Goal: Transaction & Acquisition: Purchase product/service

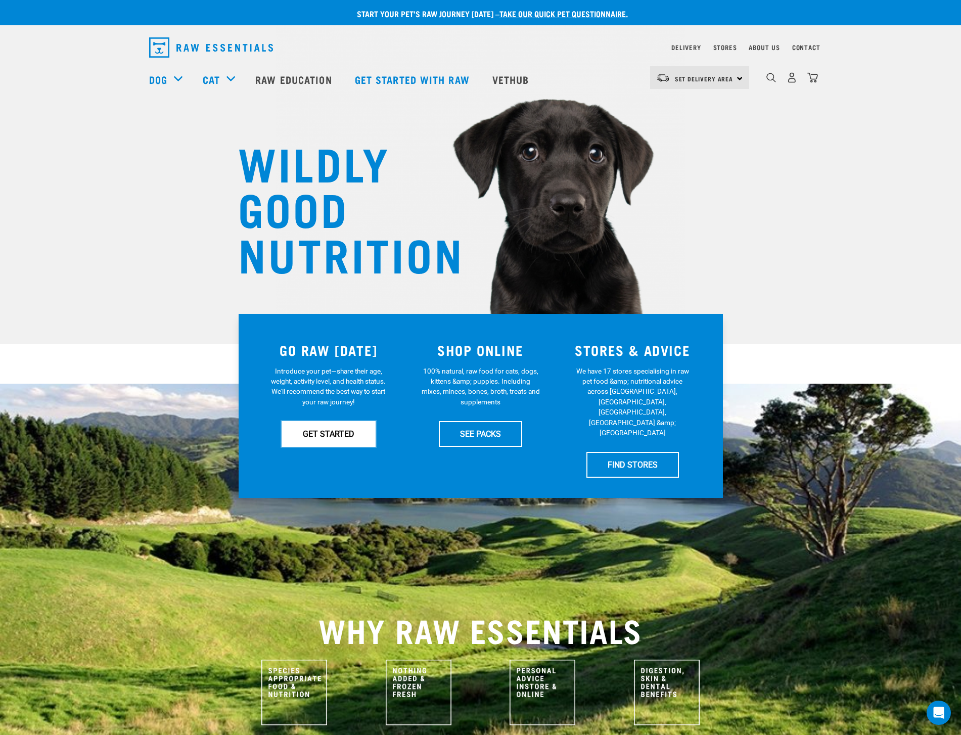
click at [337, 437] on link "GET STARTED" at bounding box center [328, 433] width 94 height 25
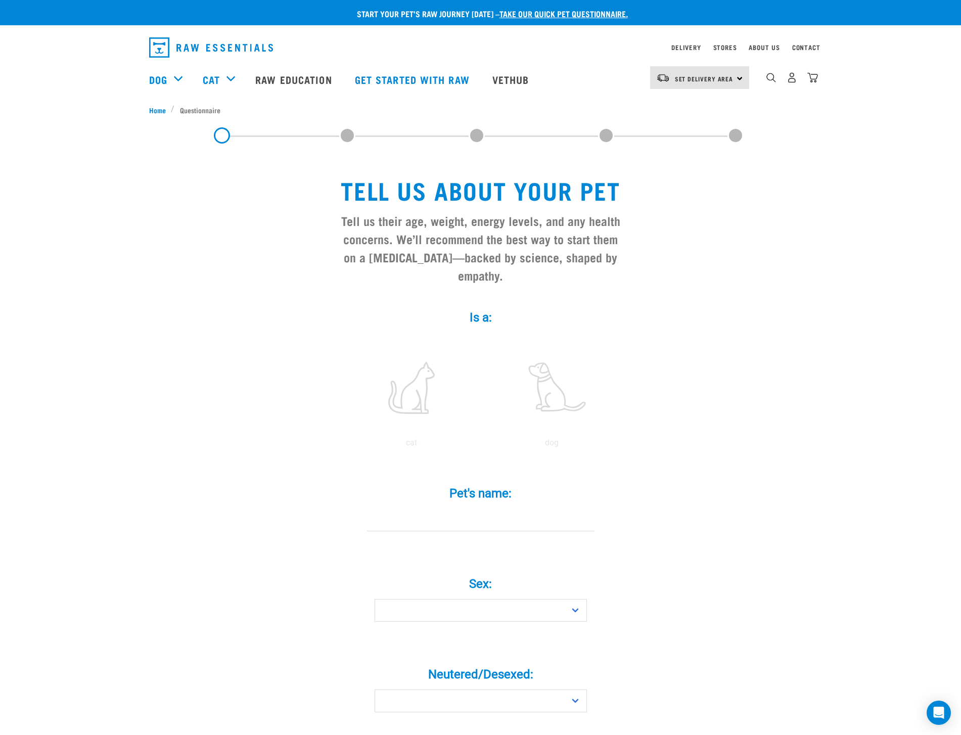
click at [457, 508] on input "Pet's name: *" at bounding box center [480, 519] width 227 height 23
type input "Sam"
click at [456, 599] on select "Boy Girl" at bounding box center [480, 610] width 212 height 23
select select "boy"
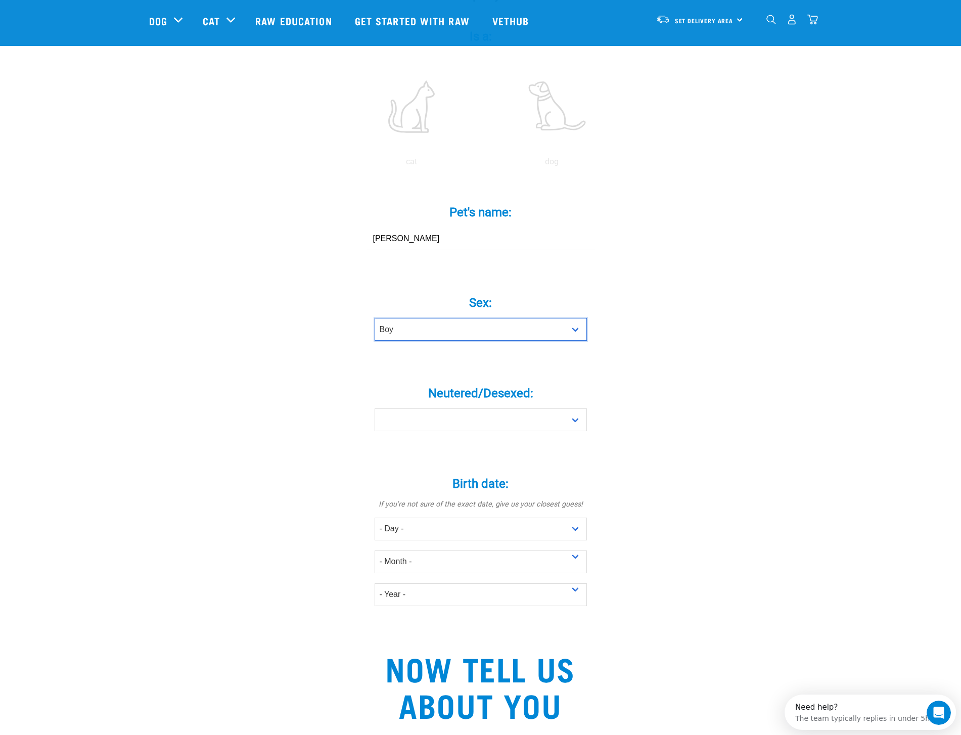
scroll to position [211, 0]
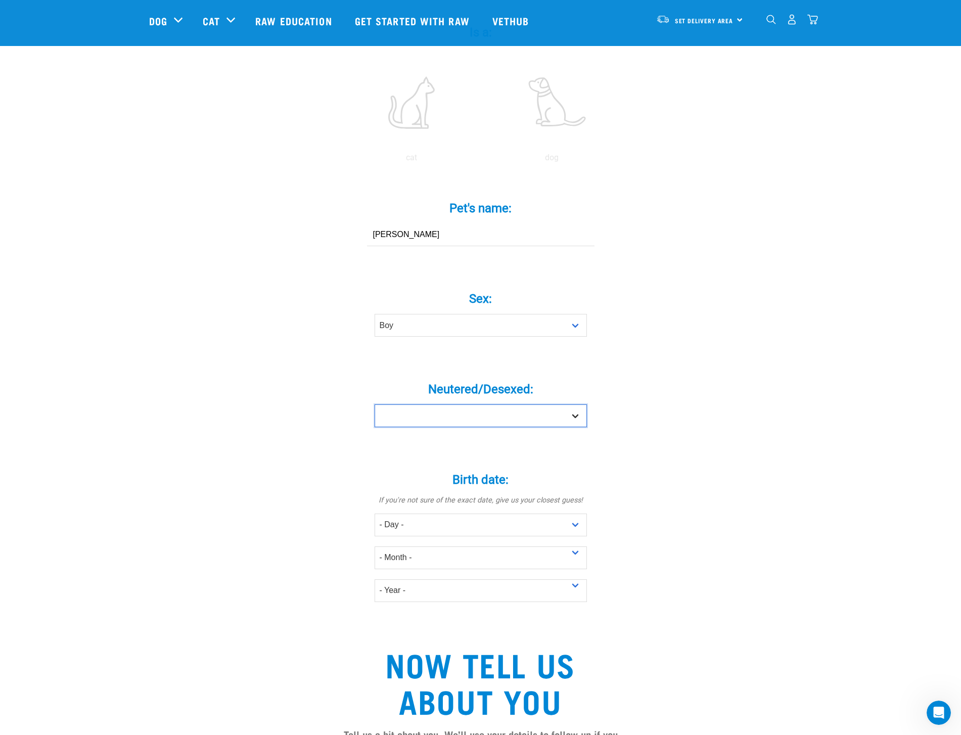
click at [489, 404] on select "Yes No" at bounding box center [480, 415] width 212 height 23
select select "yes"
click at [521, 513] on select "- Day - 1 2 3 4 5 6 7 8 9 10 11 12 13 14 15 16 17 18 19 20 21 22 23 24 25 26 27" at bounding box center [480, 524] width 212 height 23
select select "2"
click at [508, 546] on select "- Month - January February March April May June July August September October N…" at bounding box center [480, 557] width 212 height 23
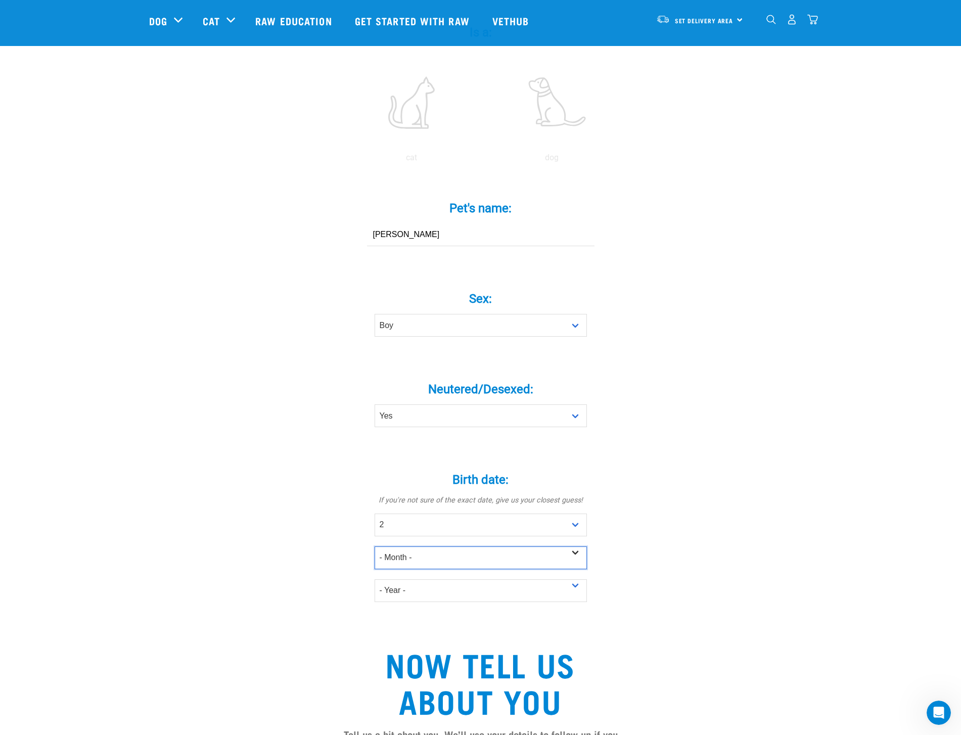
select select "February"
click at [481, 579] on select "- Year - 2025 2024 2023 2022 2021 2020 2019 2018 2017 2016 2015 2014 2013 2012" at bounding box center [480, 590] width 212 height 23
select select "2022"
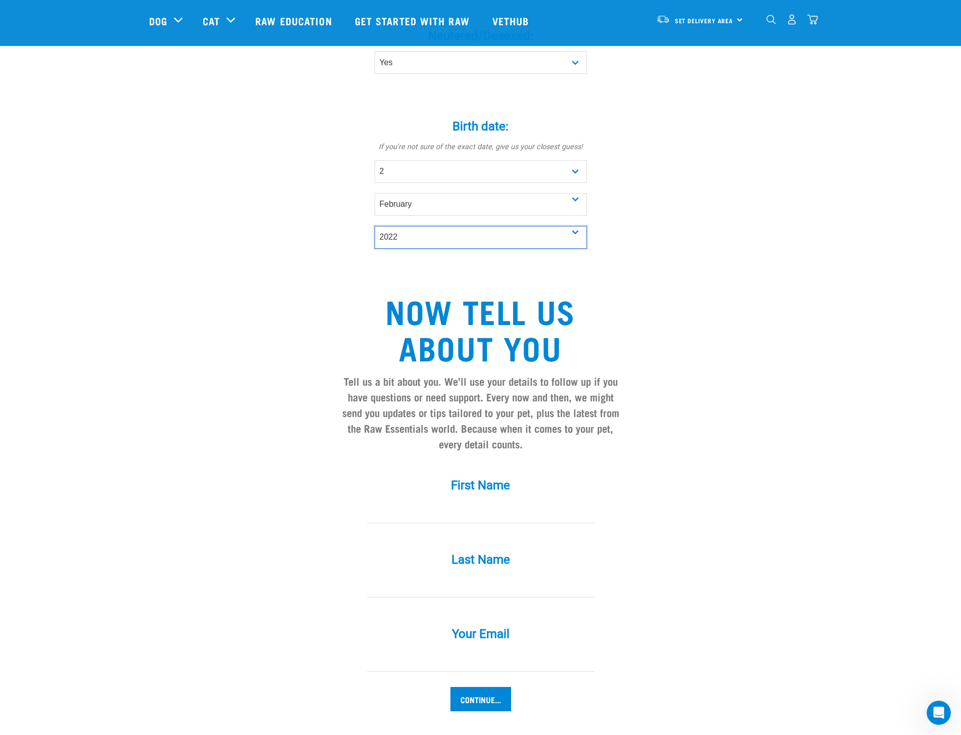
scroll to position [563, 0]
click at [456, 501] on input "First Name *" at bounding box center [480, 512] width 227 height 23
type input "Hank"
type input "Menefee"
drag, startPoint x: 496, startPoint y: 641, endPoint x: 362, endPoint y: 645, distance: 133.5
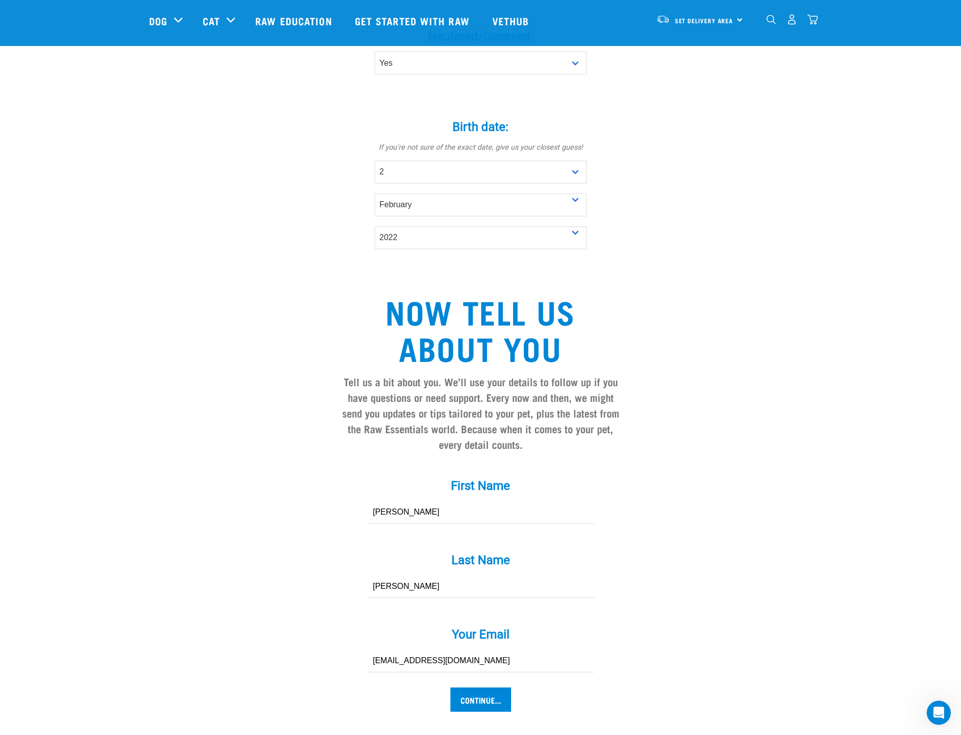
click at [362, 646] on div "Your Email * hmenefee@purestorage.com" at bounding box center [480, 642] width 303 height 59
type input "hpagemenefee@gmail.com"
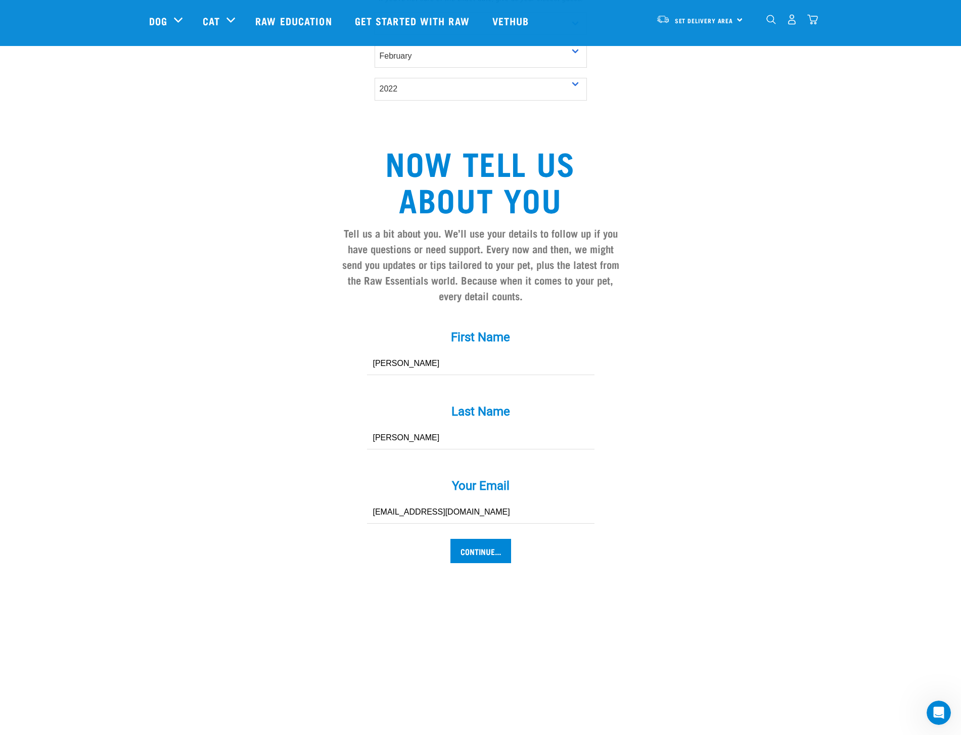
scroll to position [716, 0]
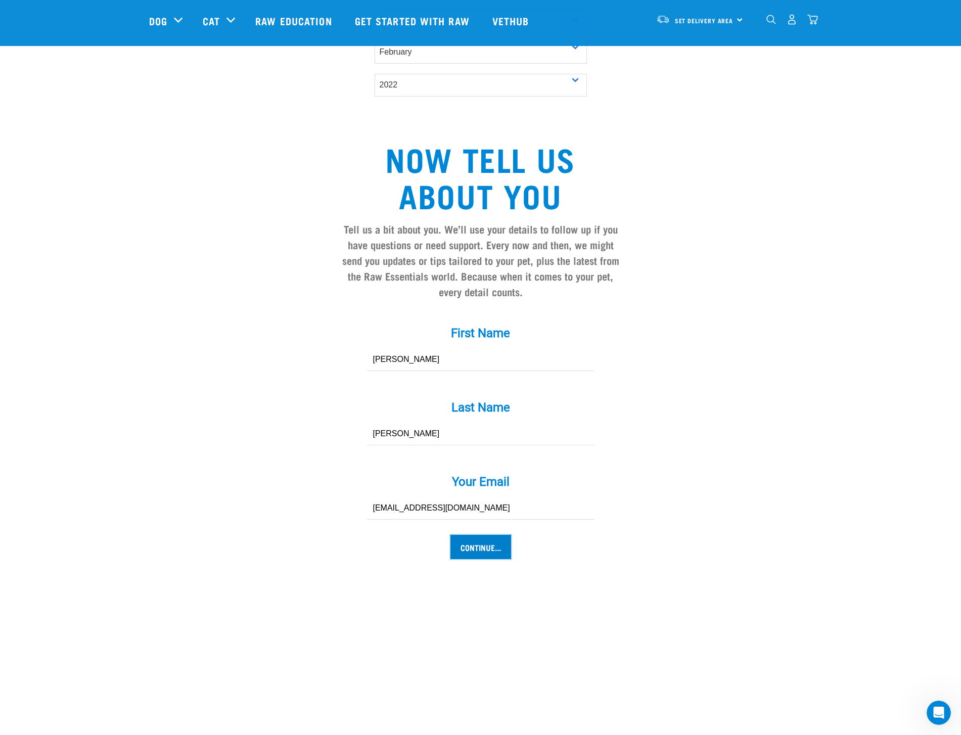
click at [479, 535] on input "Continue..." at bounding box center [480, 547] width 61 height 24
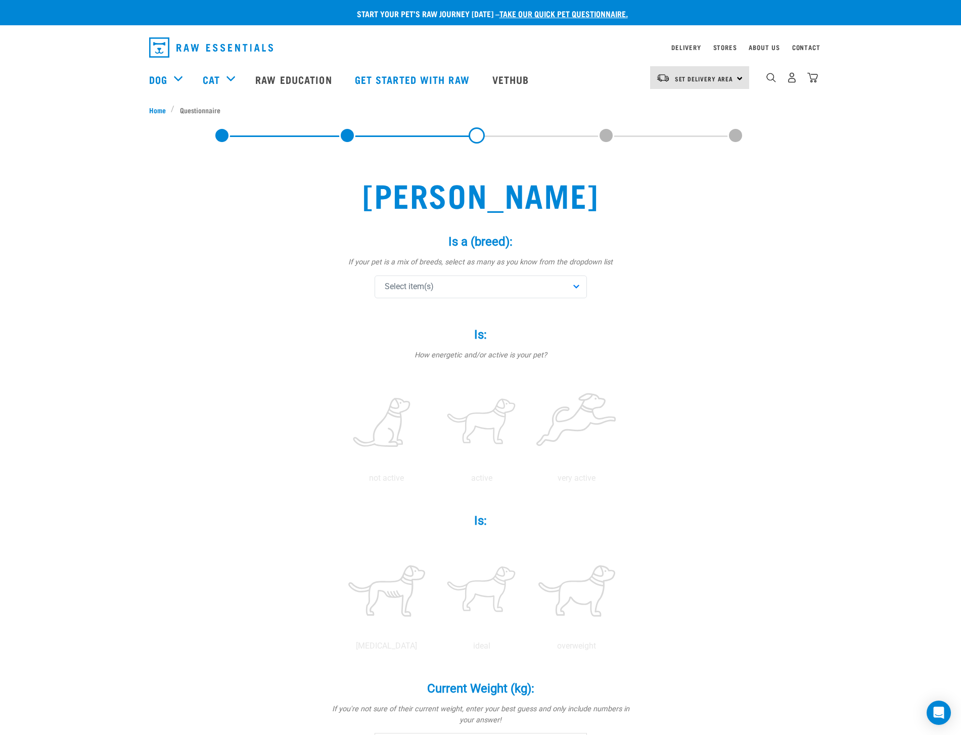
click at [502, 288] on div "Select item(s)" at bounding box center [480, 286] width 212 height 23
click at [389, 357] on span at bounding box center [387, 358] width 8 height 8
click at [705, 358] on div "Sam Is a (breed): * If your pet is a mix of breeds, select as many as you know …" at bounding box center [480, 622] width 663 height 933
click at [477, 426] on label at bounding box center [481, 423] width 91 height 86
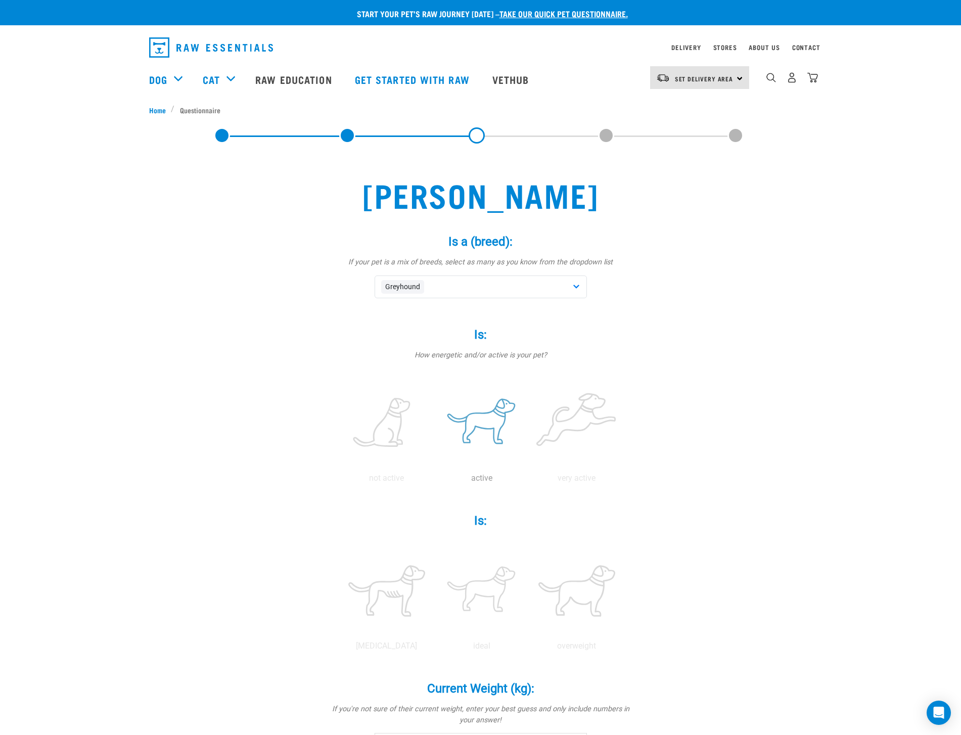
click at [434, 481] on input "radio" at bounding box center [434, 481] width 0 height 0
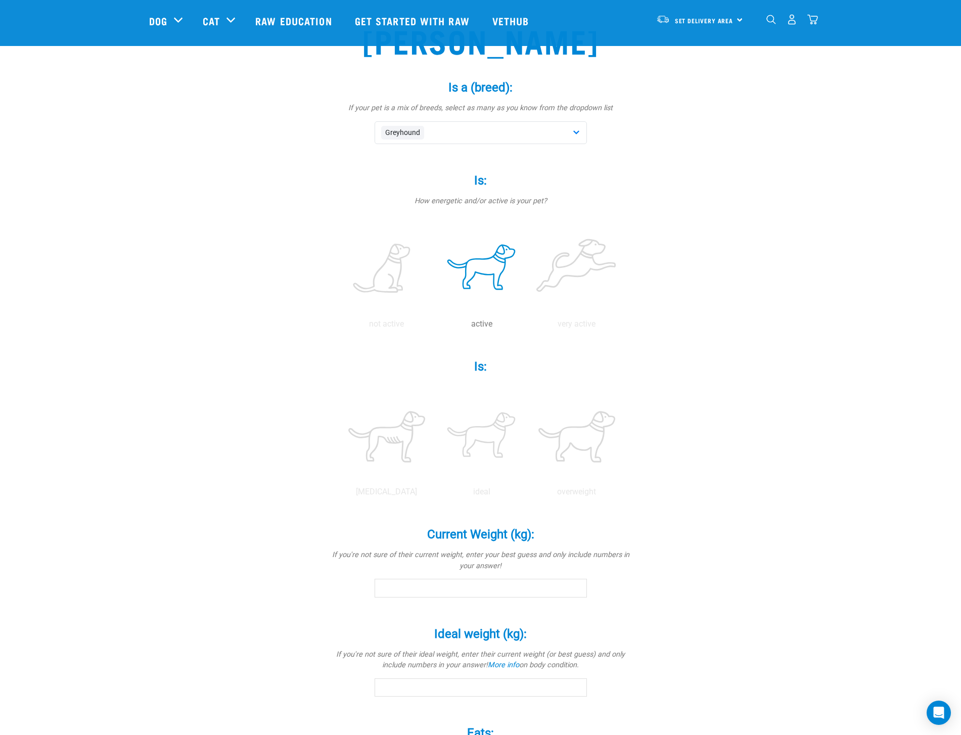
scroll to position [84, 0]
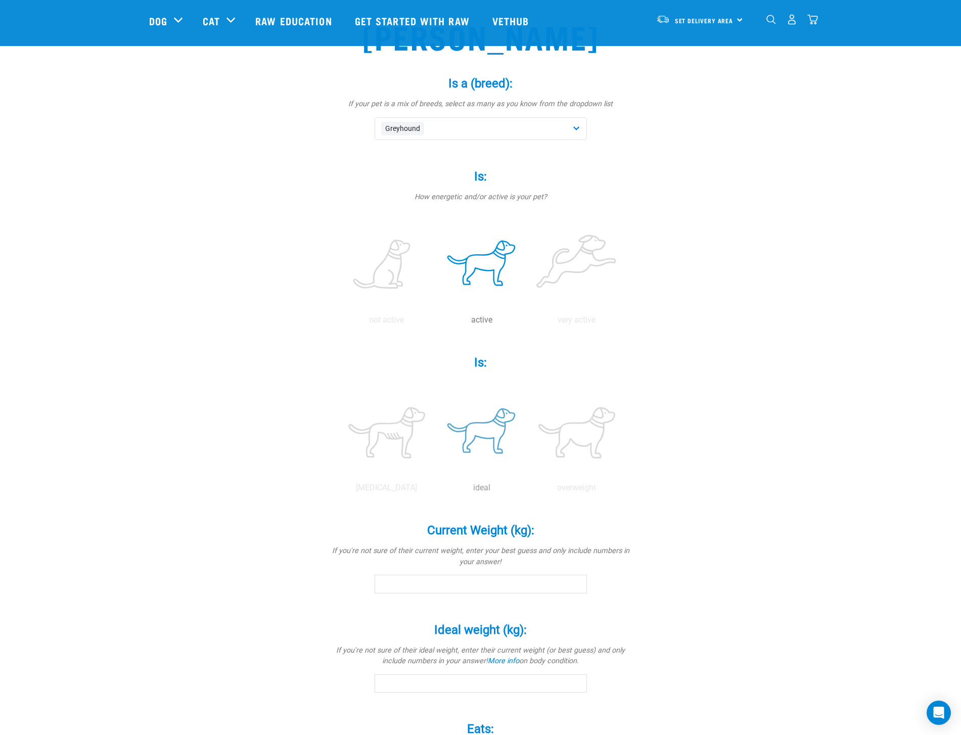
click at [484, 433] on label at bounding box center [481, 433] width 91 height 86
click at [434, 490] on input "radio" at bounding box center [434, 490] width 0 height 0
click at [470, 583] on input "Current Weight (kg): *" at bounding box center [480, 584] width 212 height 18
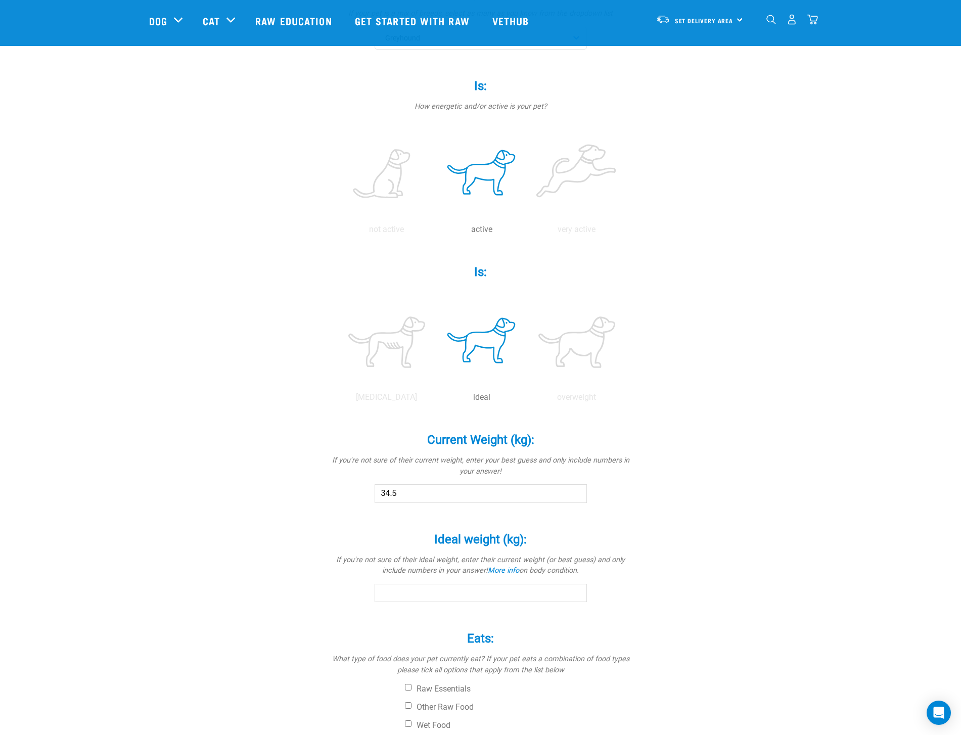
scroll to position [201, 0]
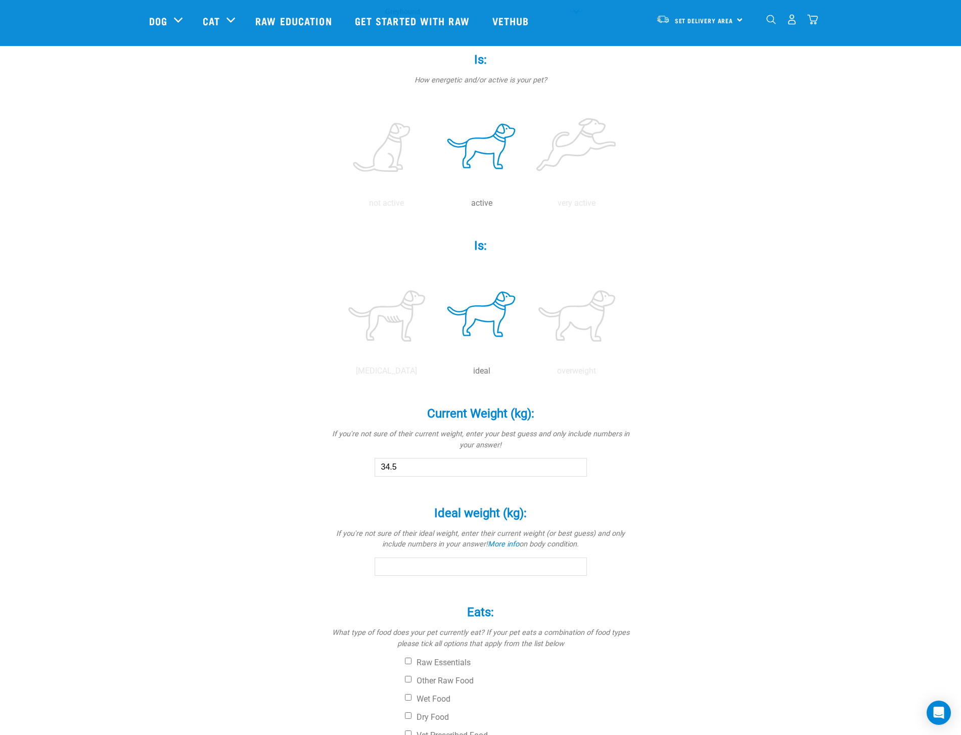
type input "34.5"
click at [460, 566] on input "Ideal weight (kg): *" at bounding box center [480, 566] width 212 height 18
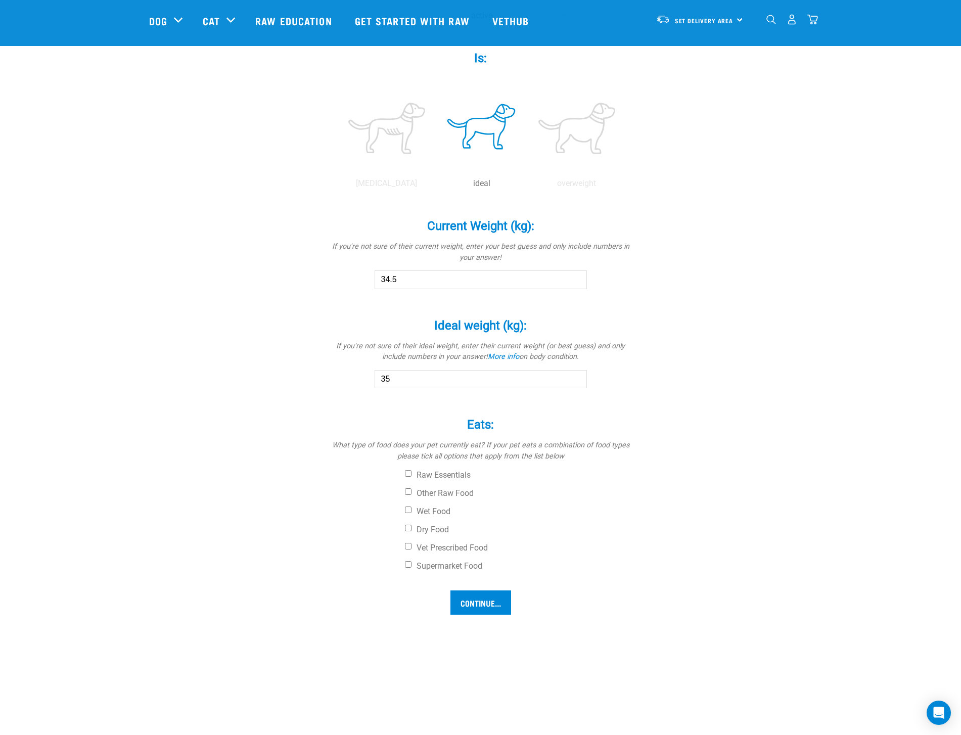
scroll to position [390, 0]
type input "35"
click at [408, 489] on input "Other Raw Food" at bounding box center [408, 490] width 7 height 7
checkbox input "true"
click at [410, 527] on input "Dry Food" at bounding box center [408, 526] width 7 height 7
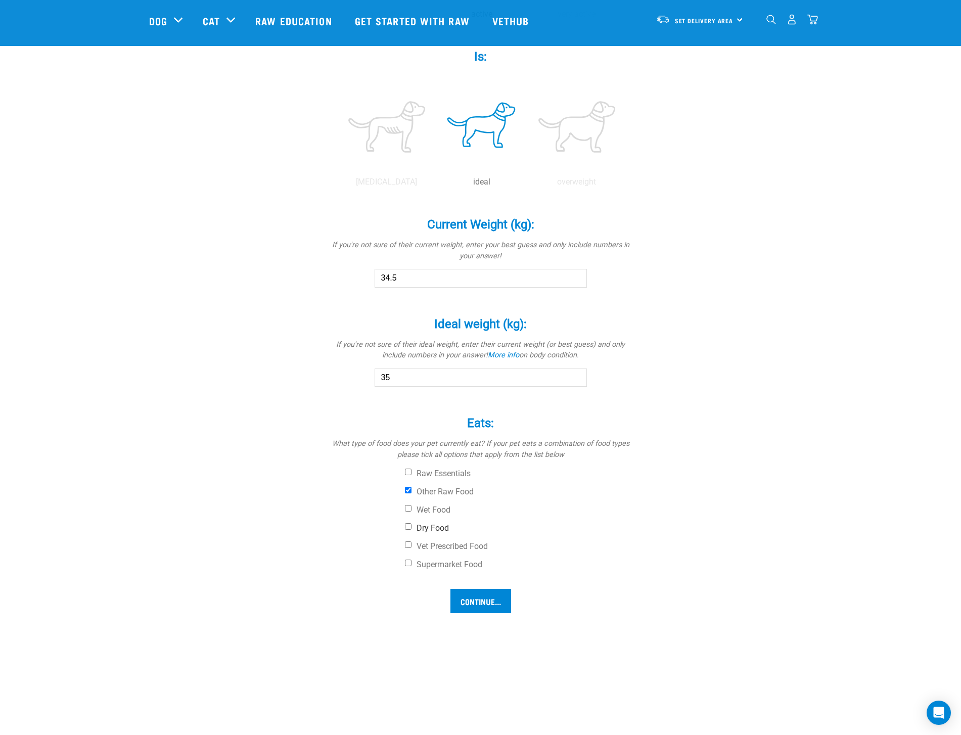
checkbox input "true"
click at [488, 597] on input "Continue..." at bounding box center [480, 601] width 61 height 24
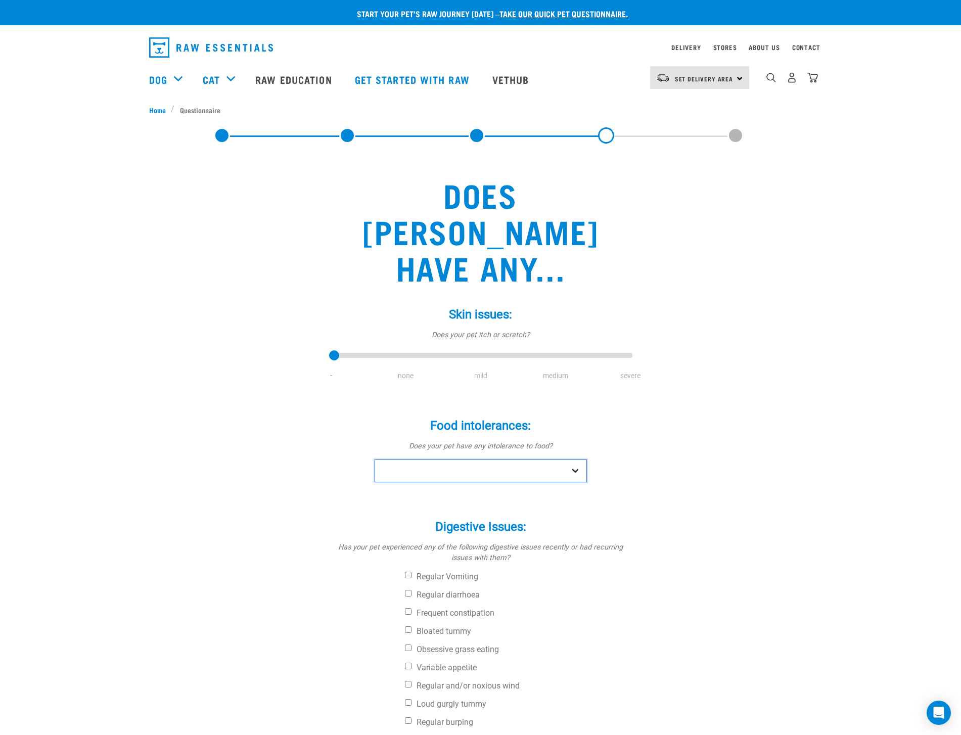
click at [501, 459] on select "No Yes" at bounding box center [480, 470] width 212 height 23
select select "no"
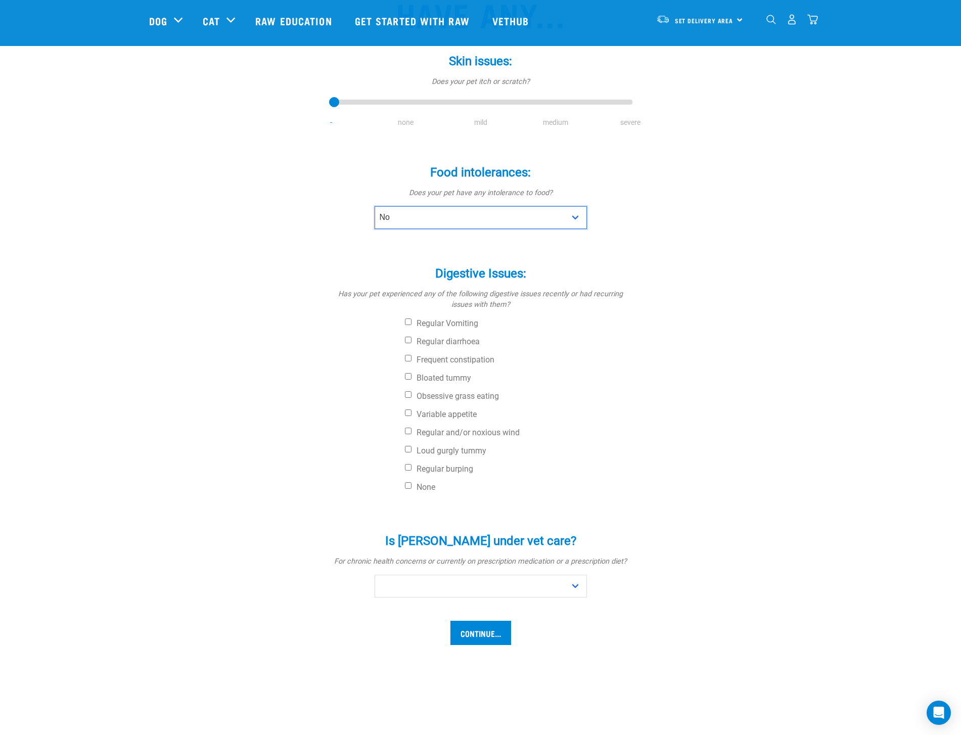
scroll to position [182, 0]
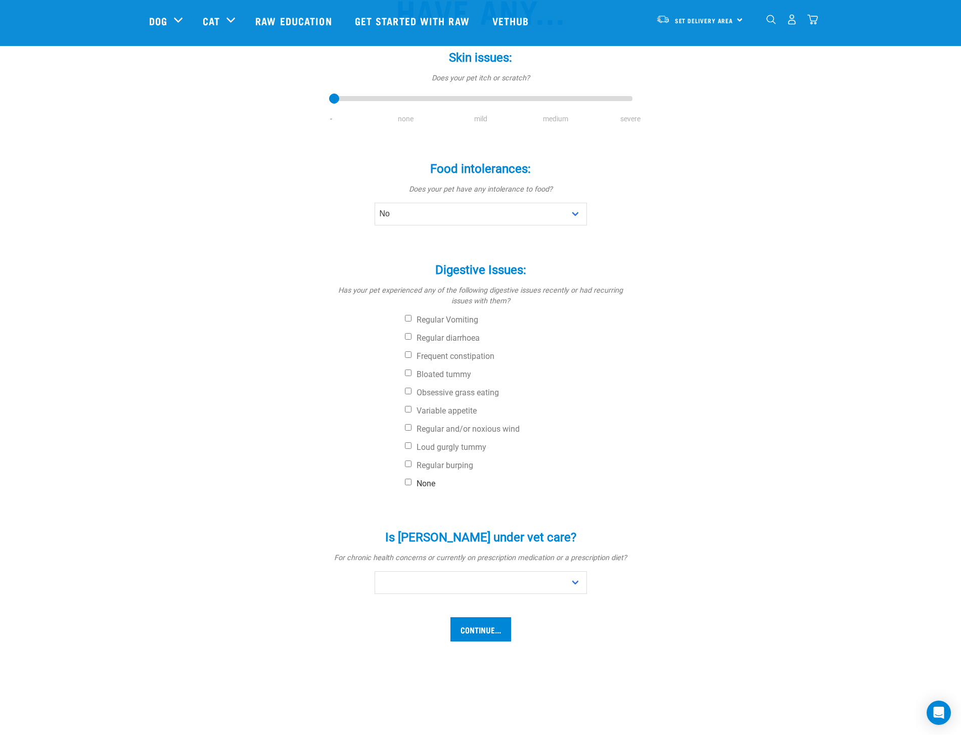
click at [408, 479] on input "None" at bounding box center [408, 482] width 7 height 7
checkbox input "true"
click at [440, 571] on select "No Yes" at bounding box center [480, 582] width 212 height 23
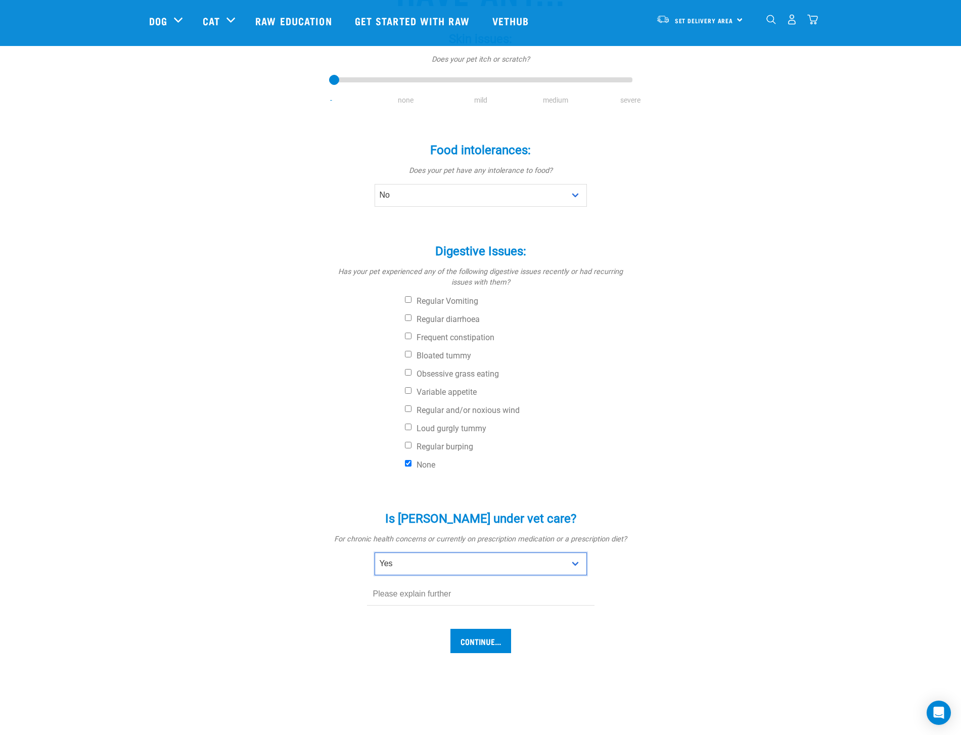
scroll to position [206, 0]
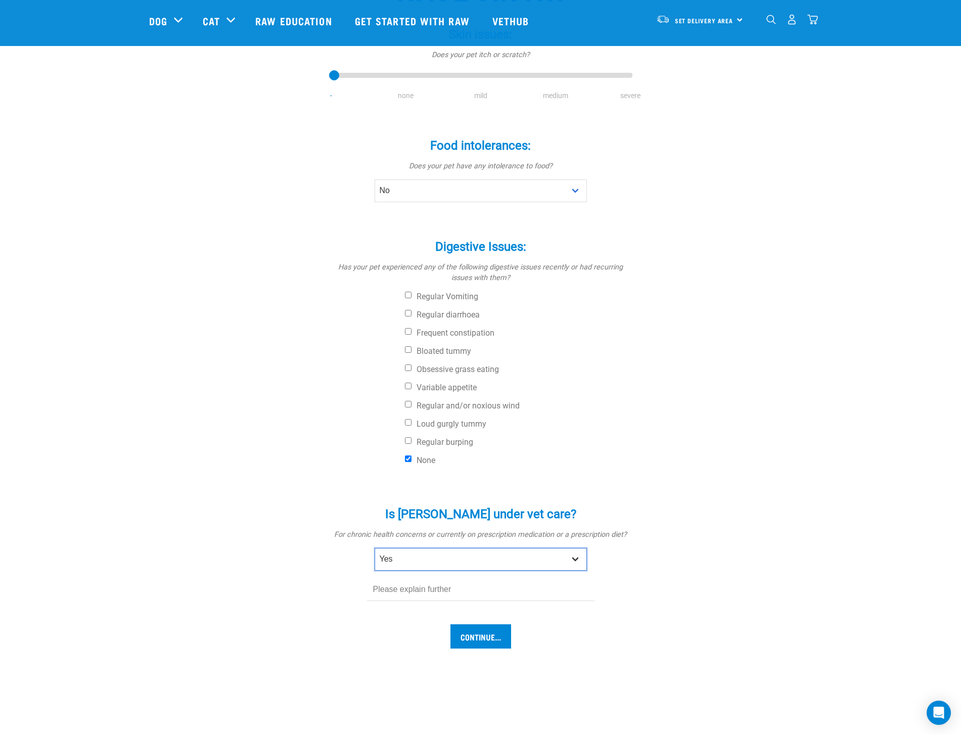
click at [489, 548] on select "No Yes" at bounding box center [480, 559] width 212 height 23
select select "no"
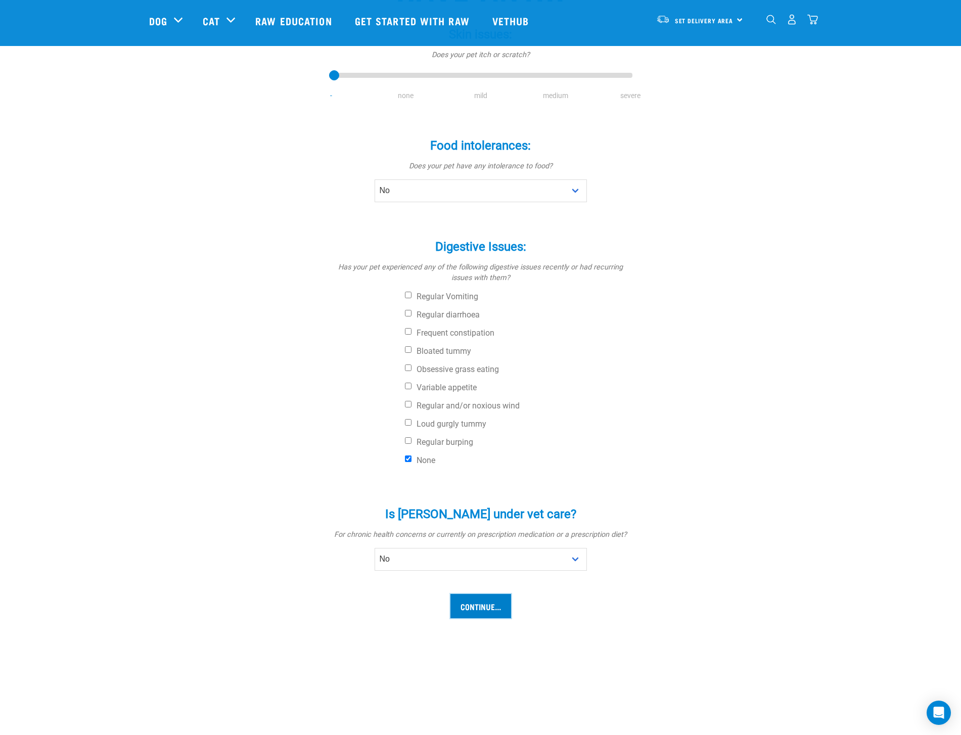
click at [486, 594] on input "Continue..." at bounding box center [480, 606] width 61 height 24
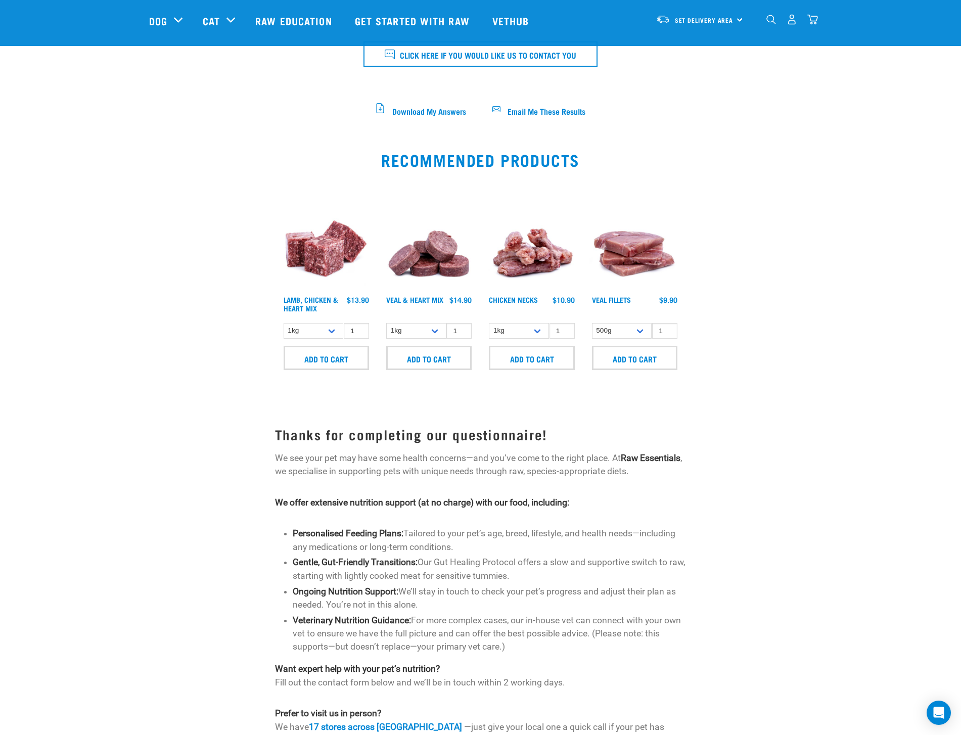
scroll to position [544, 0]
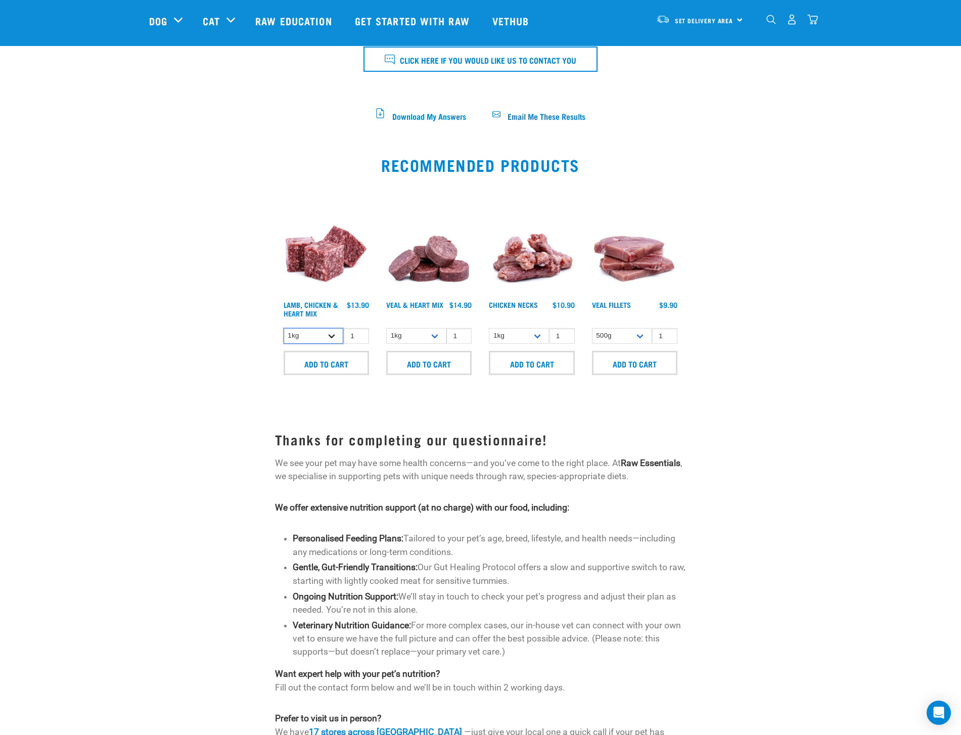
click at [331, 333] on select "1kg 3kg" at bounding box center [313, 336] width 60 height 16
select select "250"
click at [434, 332] on select "1kg 3kg" at bounding box center [416, 336] width 60 height 16
select select "743"
click at [641, 334] on select "500g" at bounding box center [622, 336] width 60 height 16
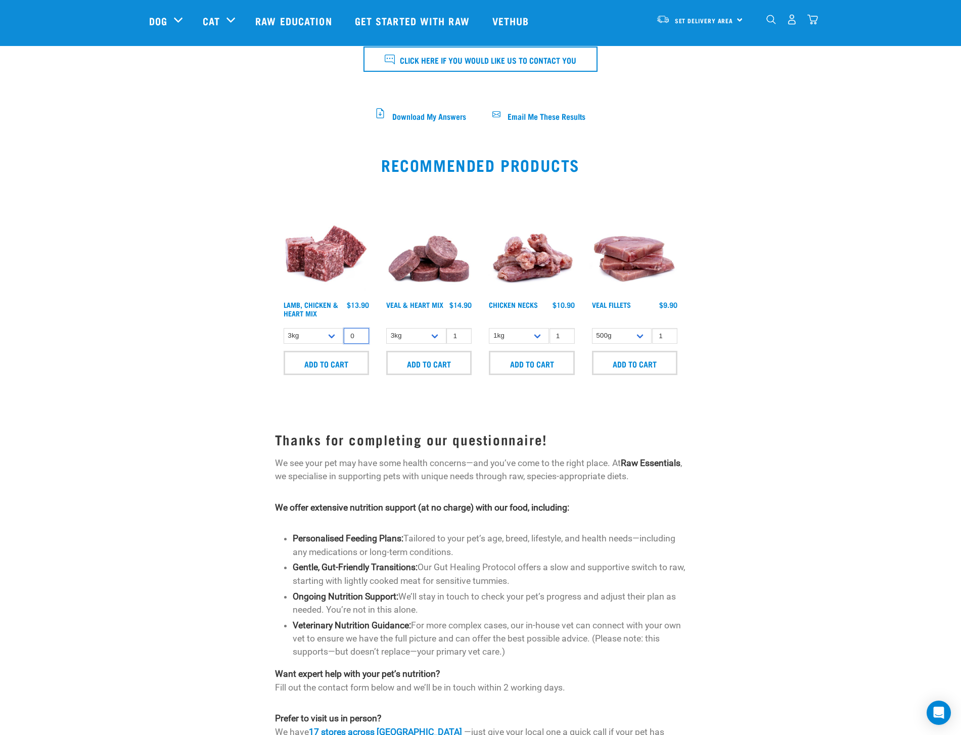
click at [355, 333] on input "0" at bounding box center [356, 336] width 25 height 16
click at [358, 330] on input "1" at bounding box center [356, 336] width 25 height 16
click at [358, 330] on input "2" at bounding box center [356, 336] width 25 height 16
click at [358, 330] on input "3" at bounding box center [356, 336] width 25 height 16
click at [358, 330] on input "4" at bounding box center [356, 336] width 25 height 16
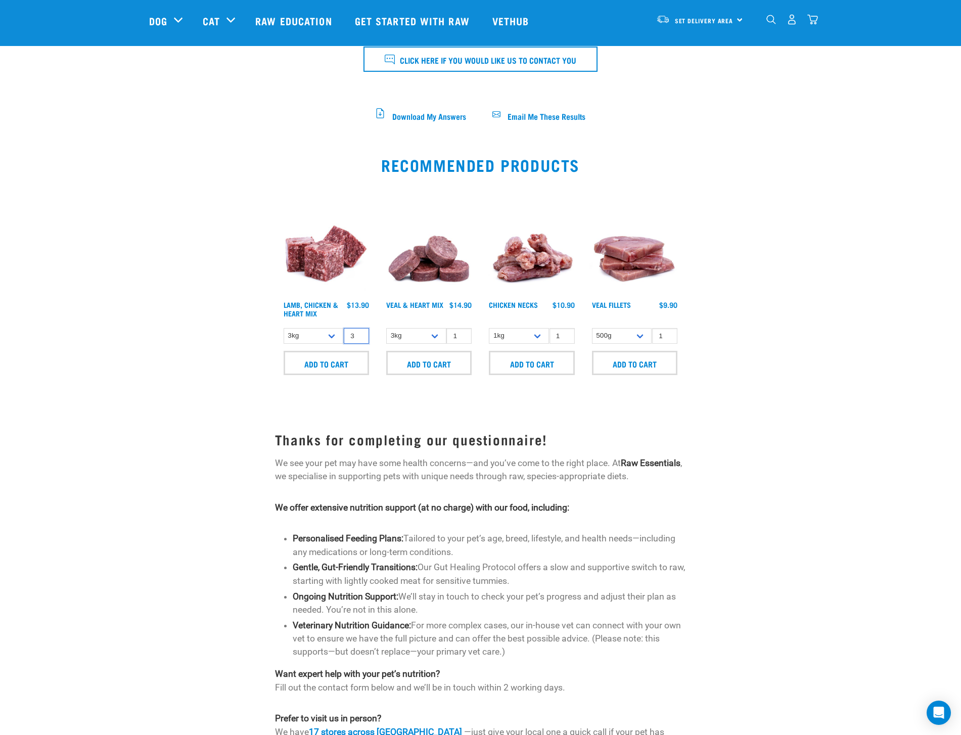
type input "3"
click at [359, 335] on input "3" at bounding box center [356, 336] width 25 height 16
click at [463, 330] on input "2" at bounding box center [458, 336] width 25 height 16
type input "3"
click at [462, 330] on input "3" at bounding box center [458, 336] width 25 height 16
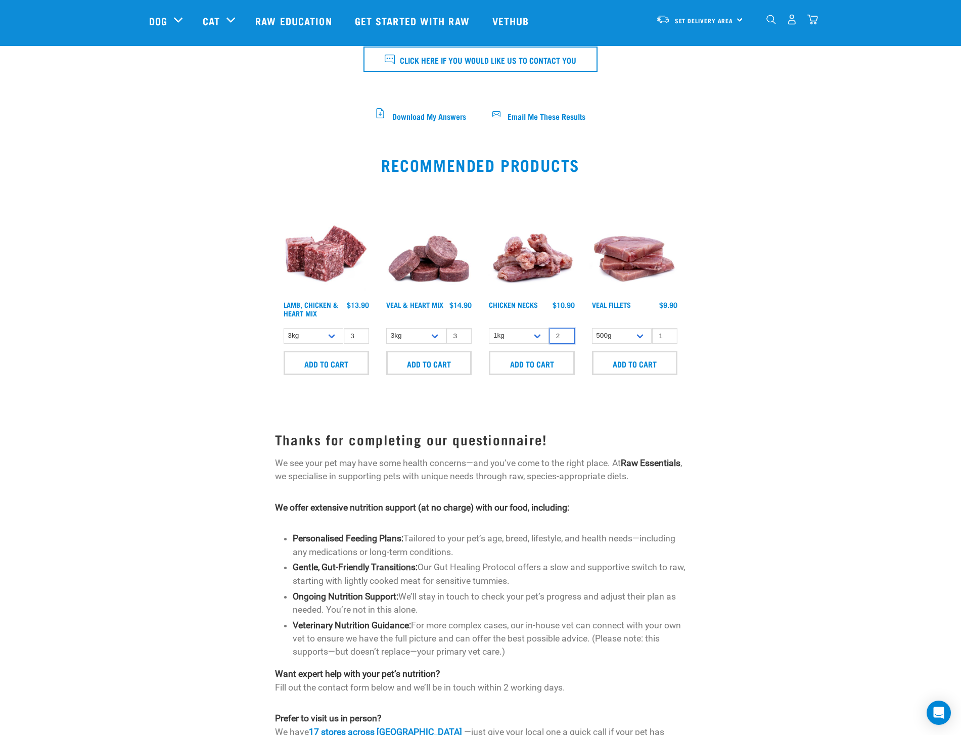
click at [564, 332] on input "2" at bounding box center [561, 336] width 25 height 16
type input "3"
click at [564, 332] on input "3" at bounding box center [561, 336] width 25 height 16
click at [540, 335] on select "1kg 2kg" at bounding box center [519, 336] width 60 height 16
type input "4"
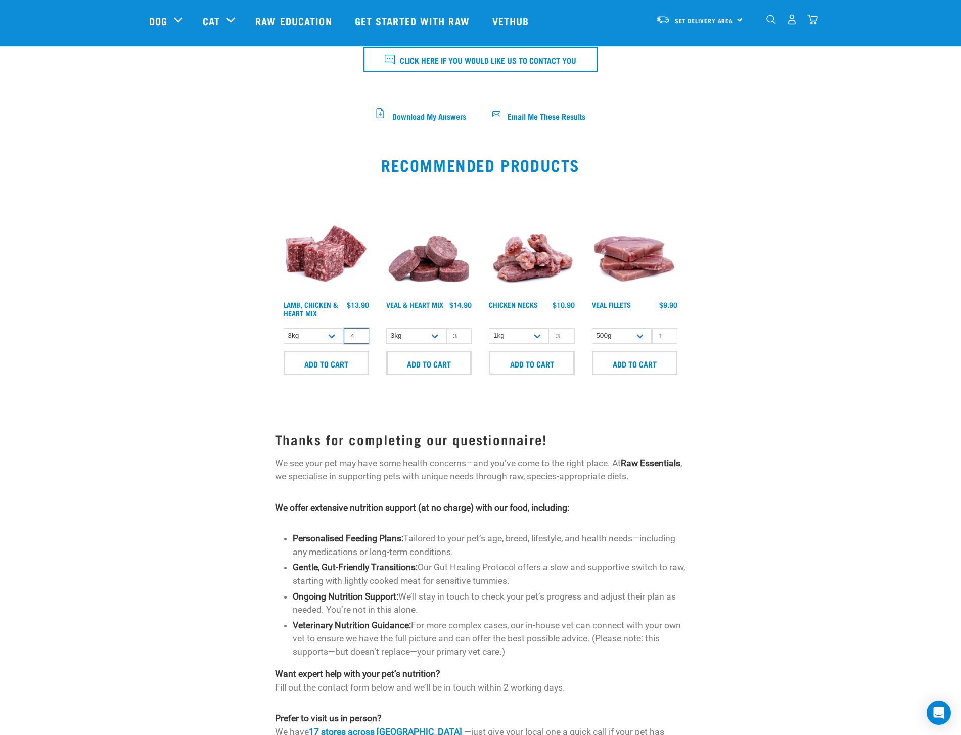
click at [358, 332] on input "4" at bounding box center [356, 336] width 25 height 16
type input "4"
click at [460, 331] on input "4" at bounding box center [458, 336] width 25 height 16
click at [332, 362] on input "Add to cart" at bounding box center [325, 363] width 85 height 24
click at [425, 359] on input "Add to cart" at bounding box center [428, 363] width 85 height 24
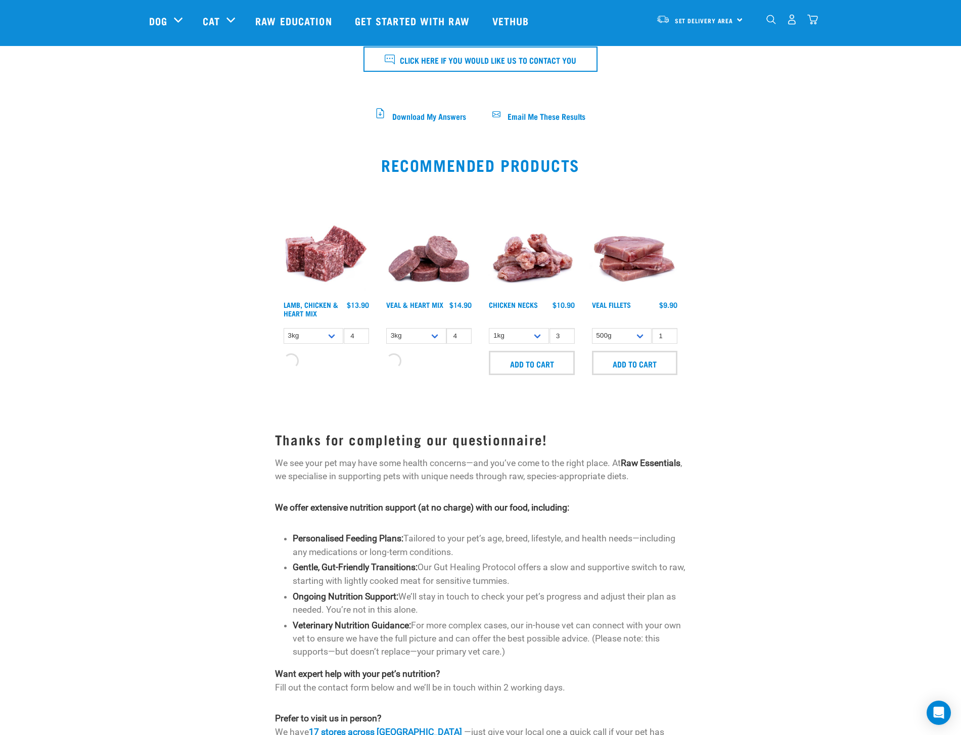
click at [815, 20] on img "dropdown navigation" at bounding box center [812, 19] width 11 height 11
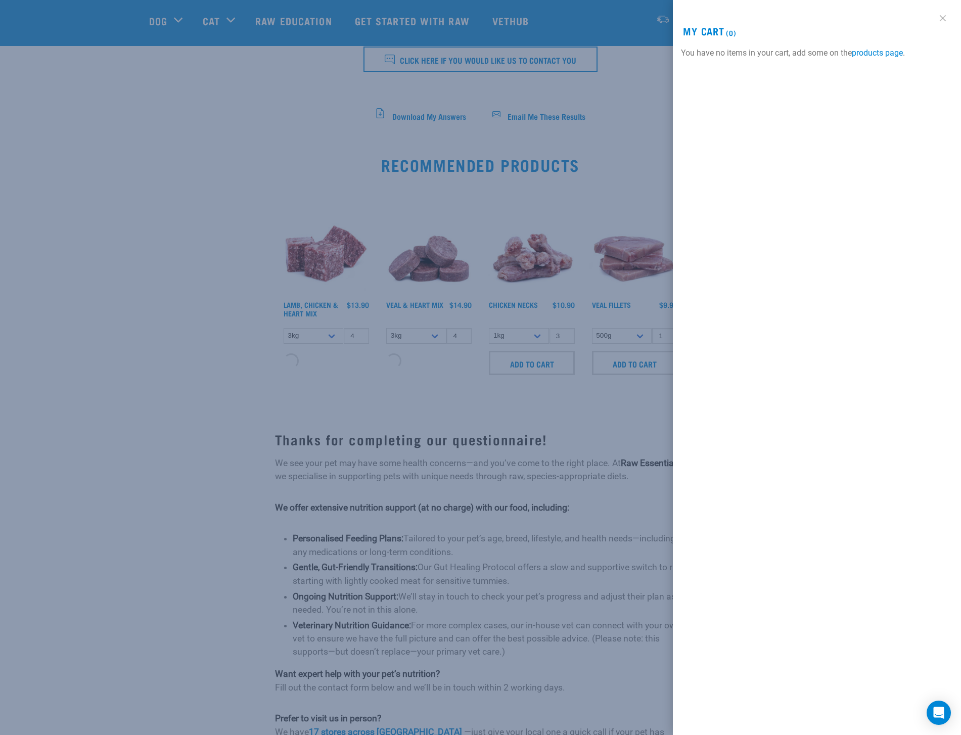
click at [941, 15] on link at bounding box center [942, 18] width 16 height 16
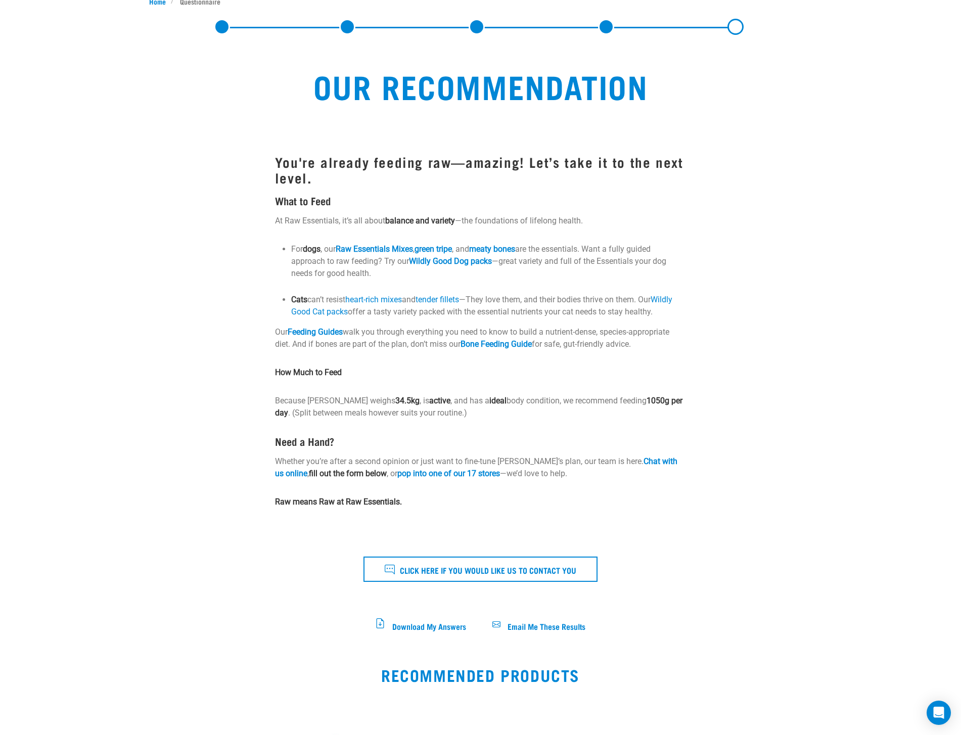
scroll to position [0, 0]
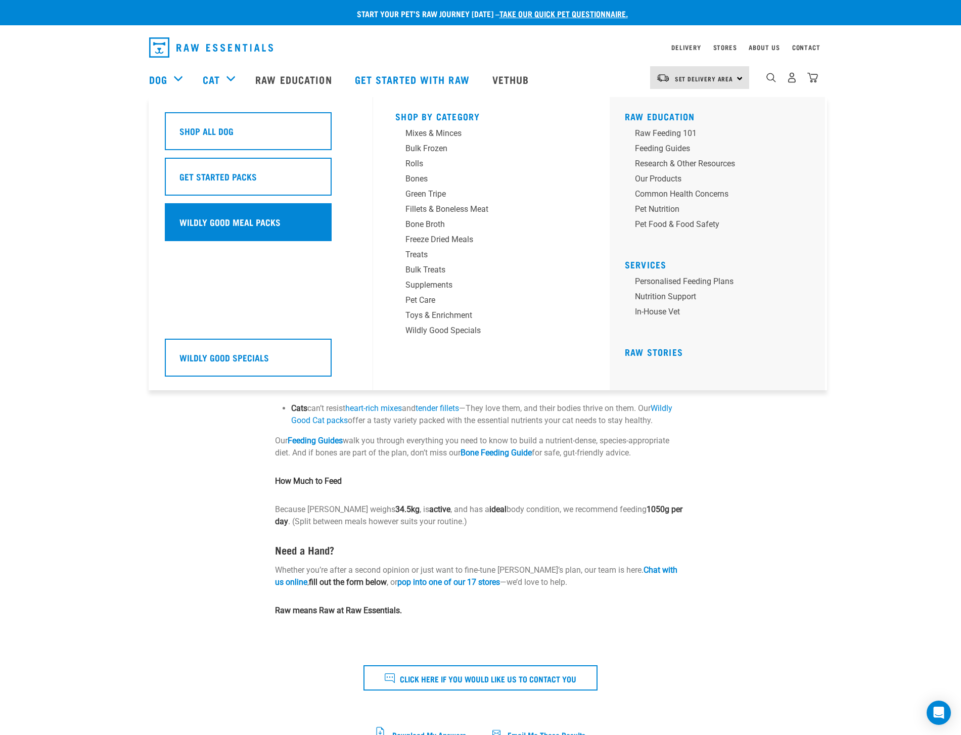
click at [221, 217] on h5 "Wildly Good Meal Packs" at bounding box center [229, 221] width 101 height 13
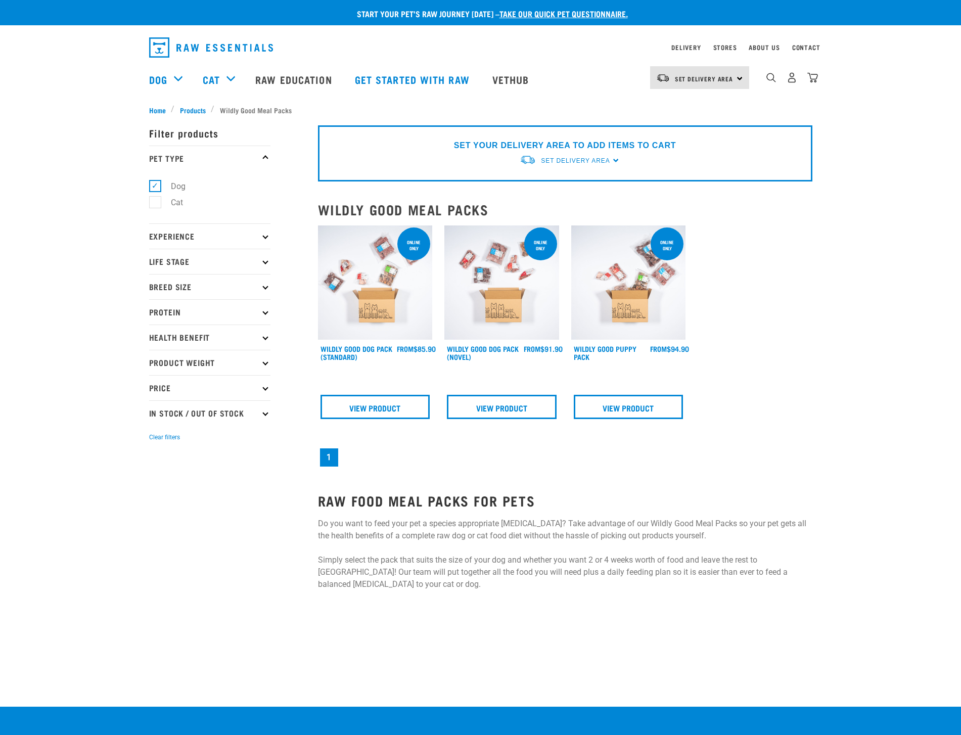
click at [240, 221] on ul "Dog Cat" at bounding box center [209, 197] width 121 height 53
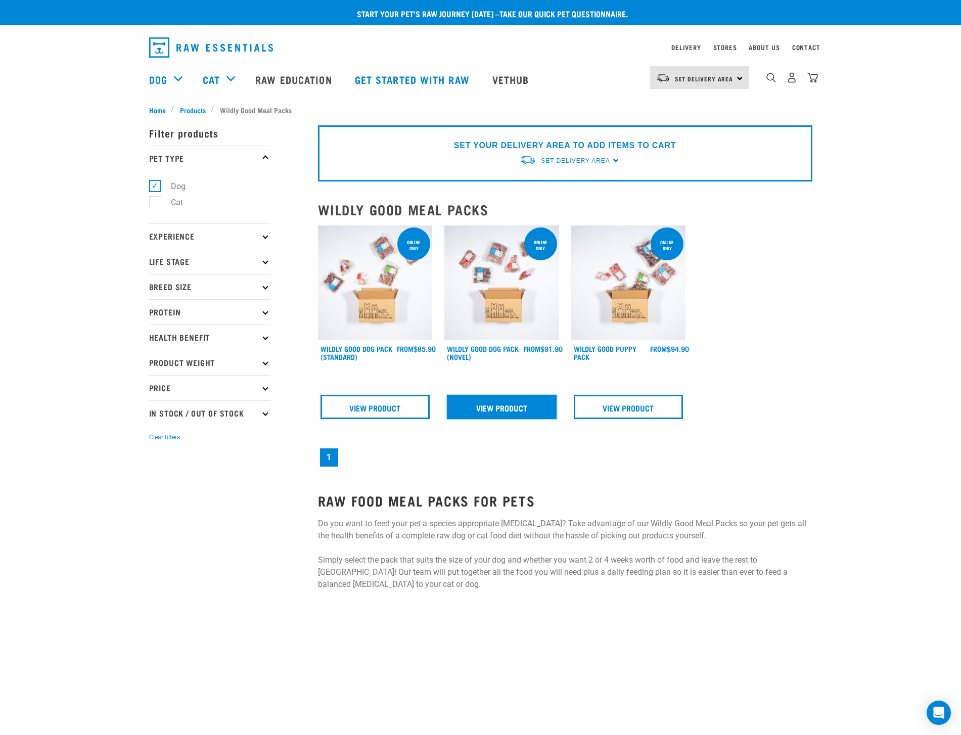
click at [496, 406] on link "View Product" at bounding box center [502, 407] width 110 height 24
click at [379, 407] on link "View Product" at bounding box center [375, 407] width 110 height 24
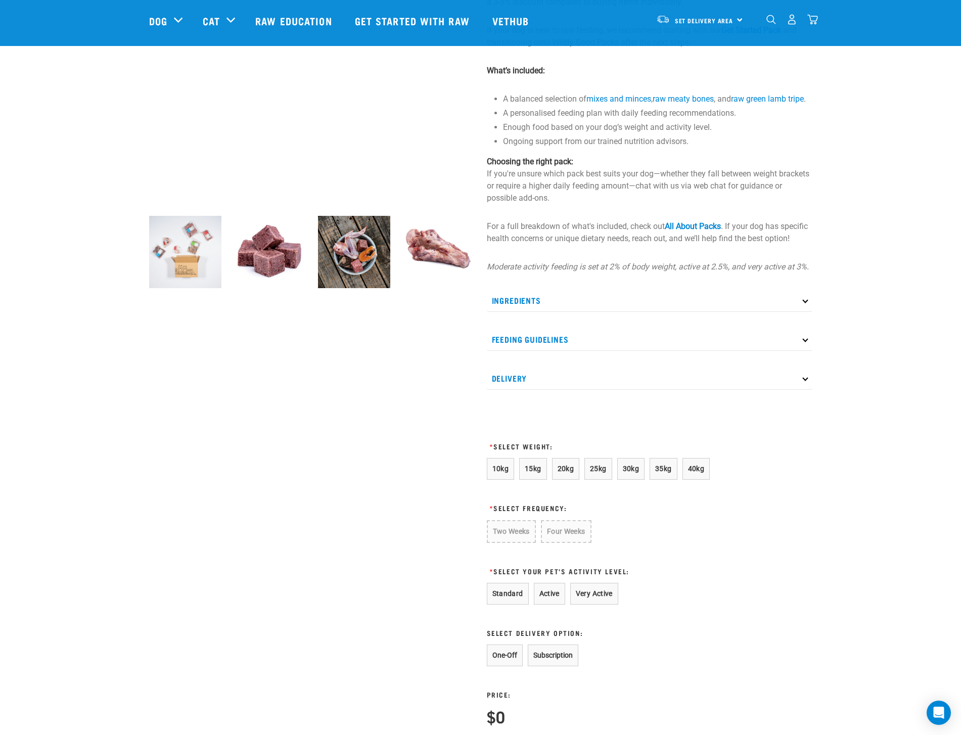
scroll to position [191, 0]
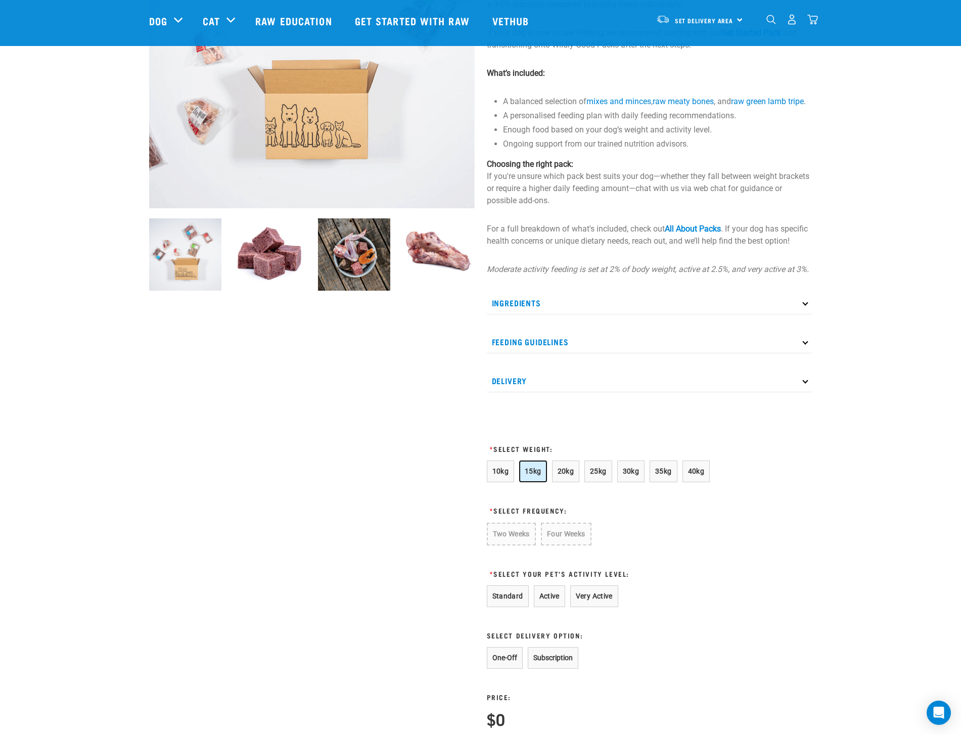
click at [532, 475] on span "15kg" at bounding box center [533, 471] width 17 height 8
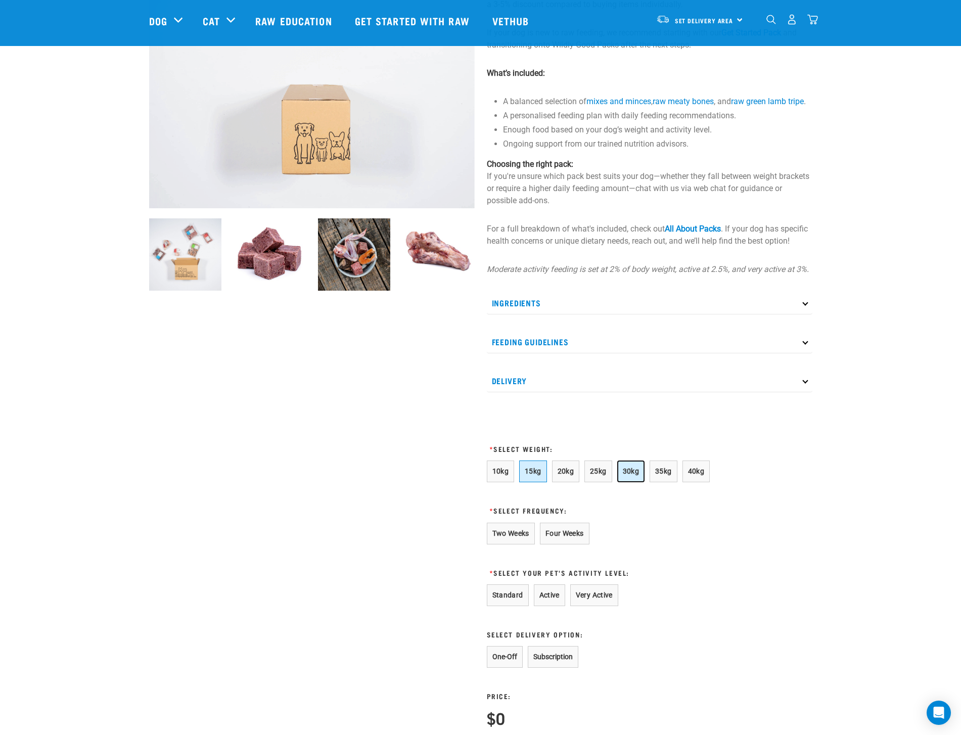
click at [627, 475] on span "30kg" at bounding box center [631, 471] width 17 height 8
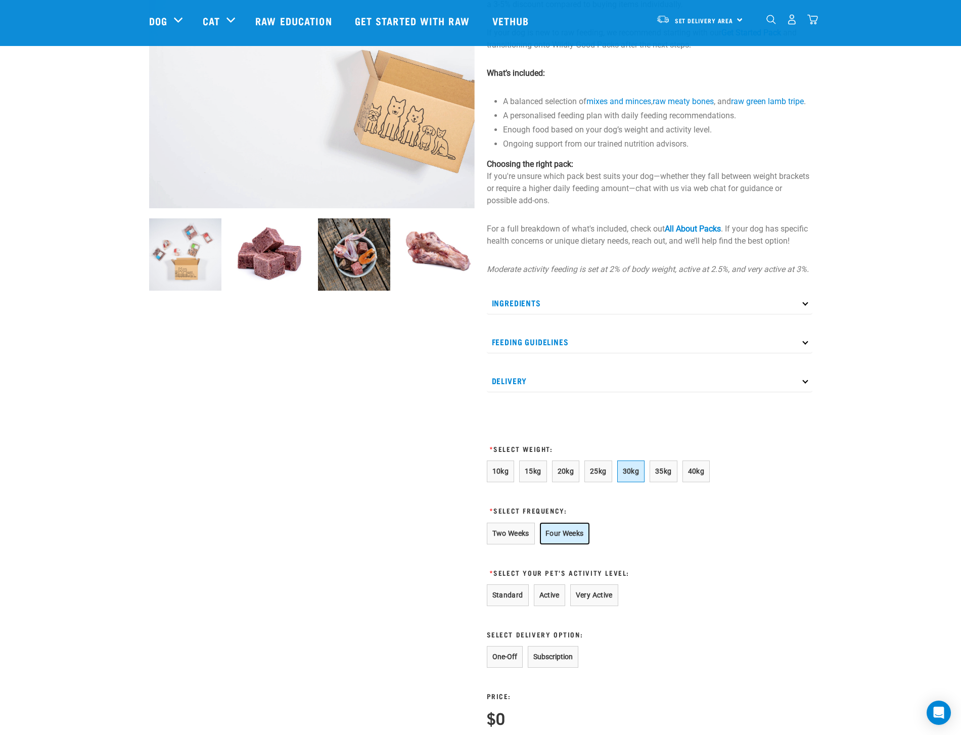
click at [569, 542] on button "Four Weeks" at bounding box center [565, 533] width 50 height 22
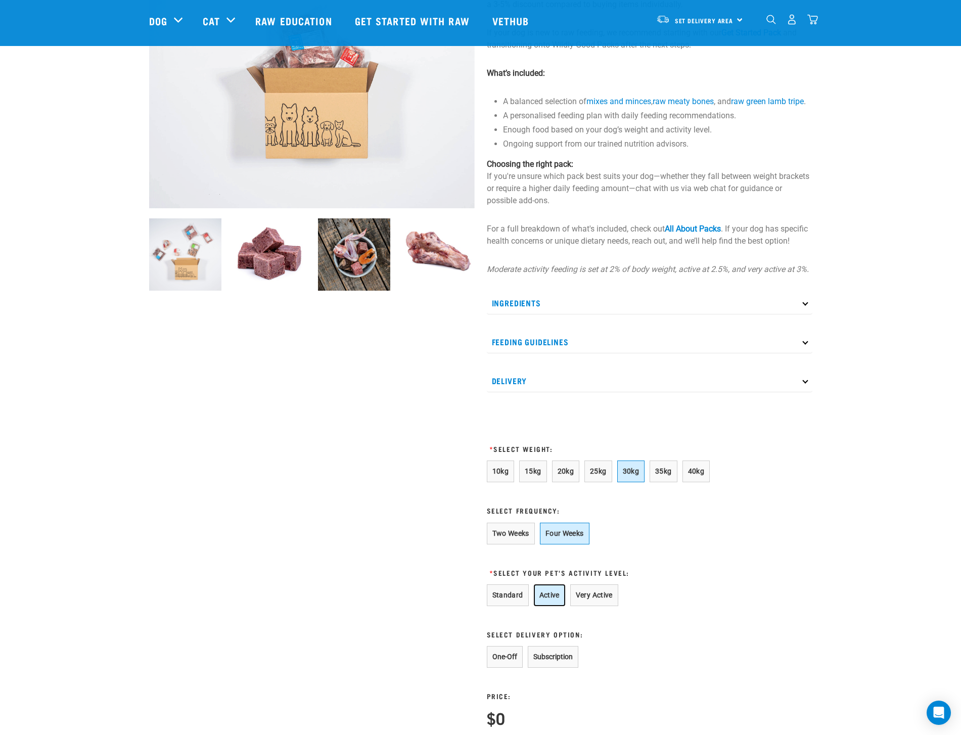
click at [555, 603] on button "Active" at bounding box center [549, 595] width 31 height 22
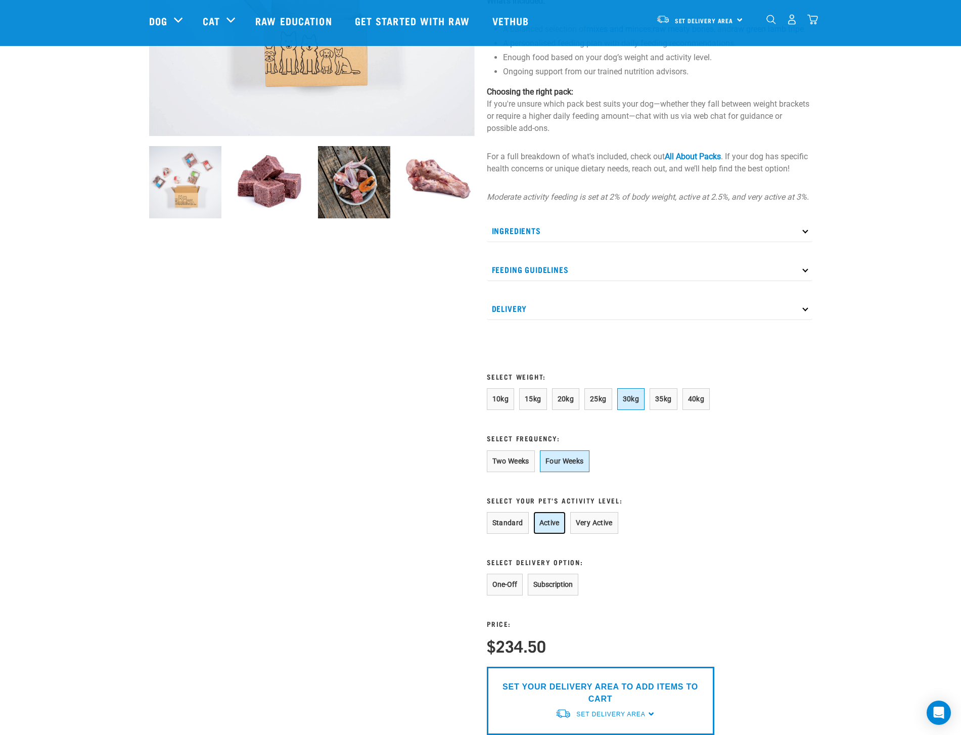
scroll to position [268, 0]
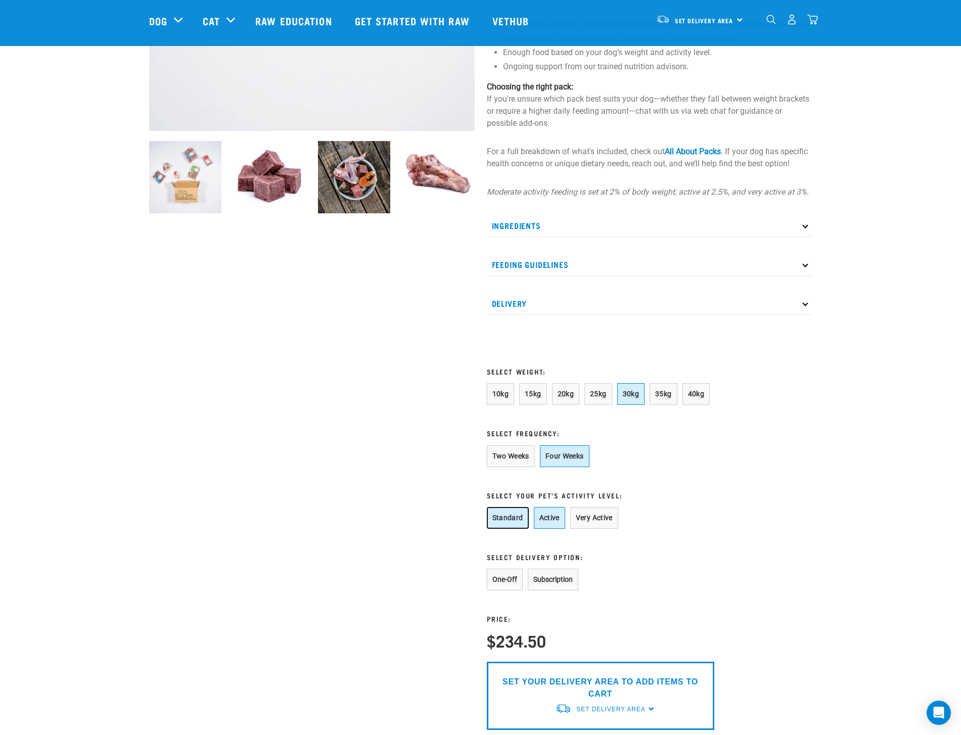
click at [506, 526] on button "Standard" at bounding box center [508, 518] width 42 height 22
click at [551, 528] on button "Active" at bounding box center [549, 517] width 31 height 22
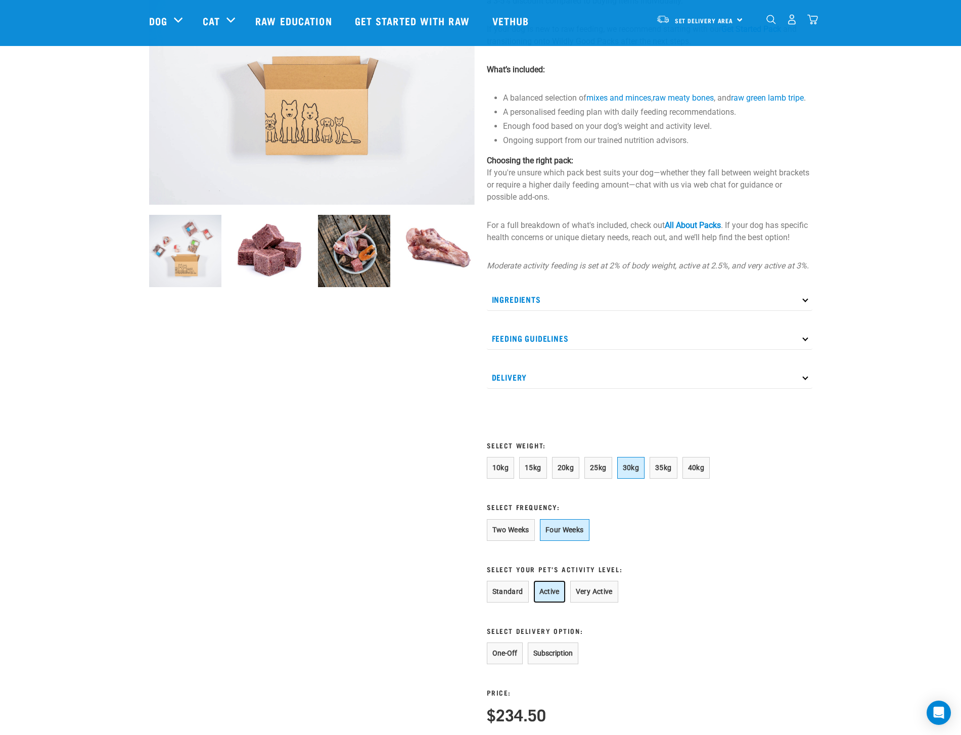
scroll to position [219, 0]
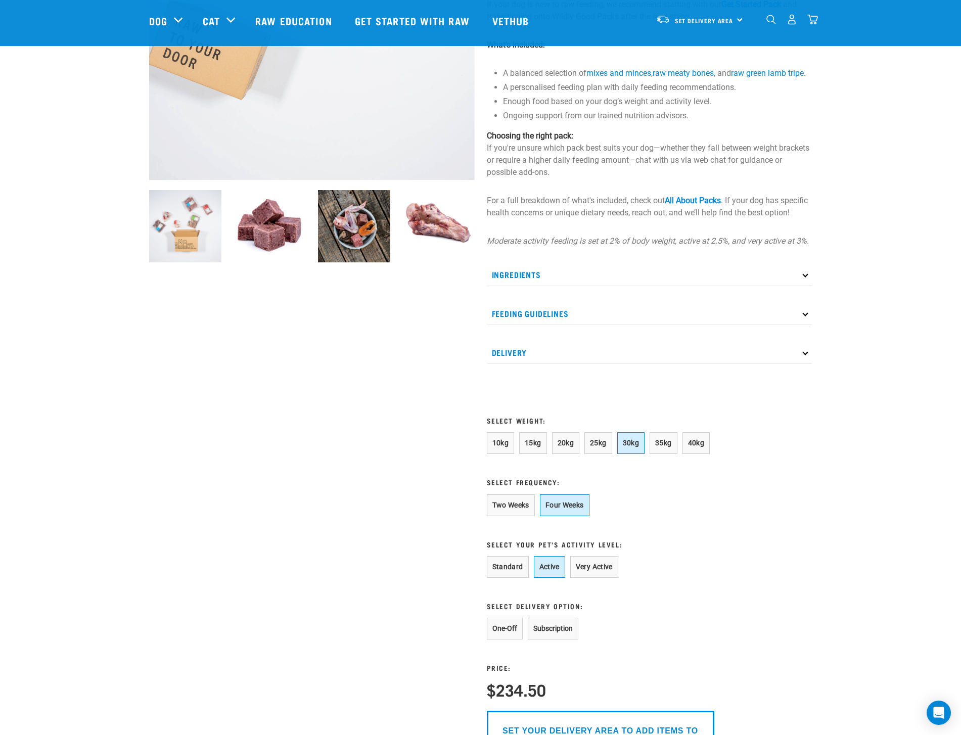
click at [802, 316] on icon at bounding box center [805, 313] width 6 height 6
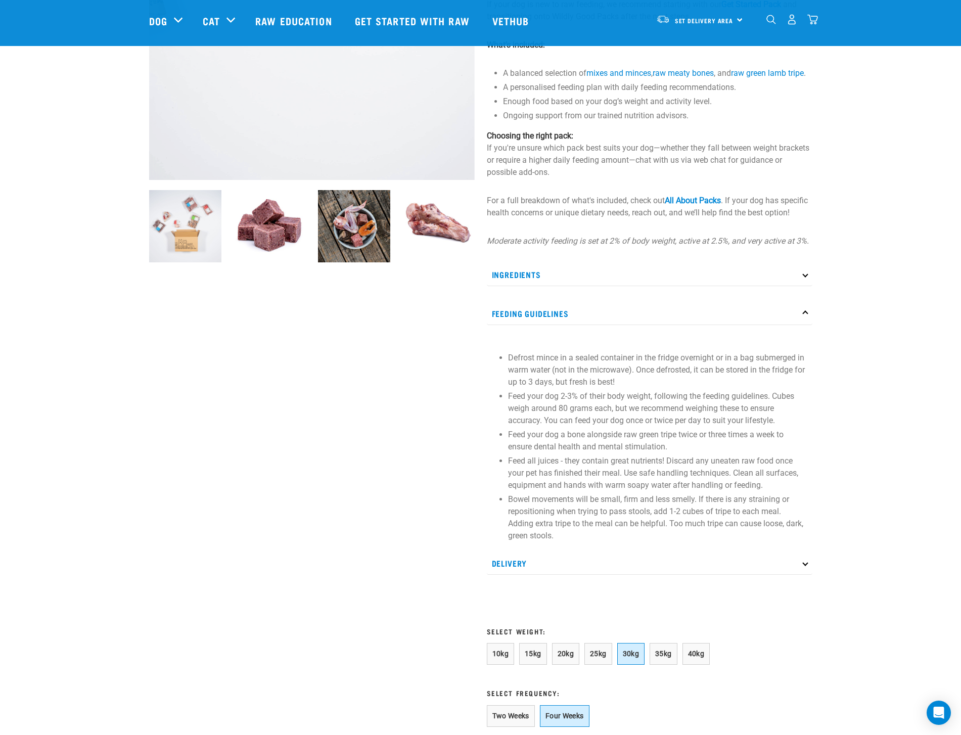
scroll to position [0, 0]
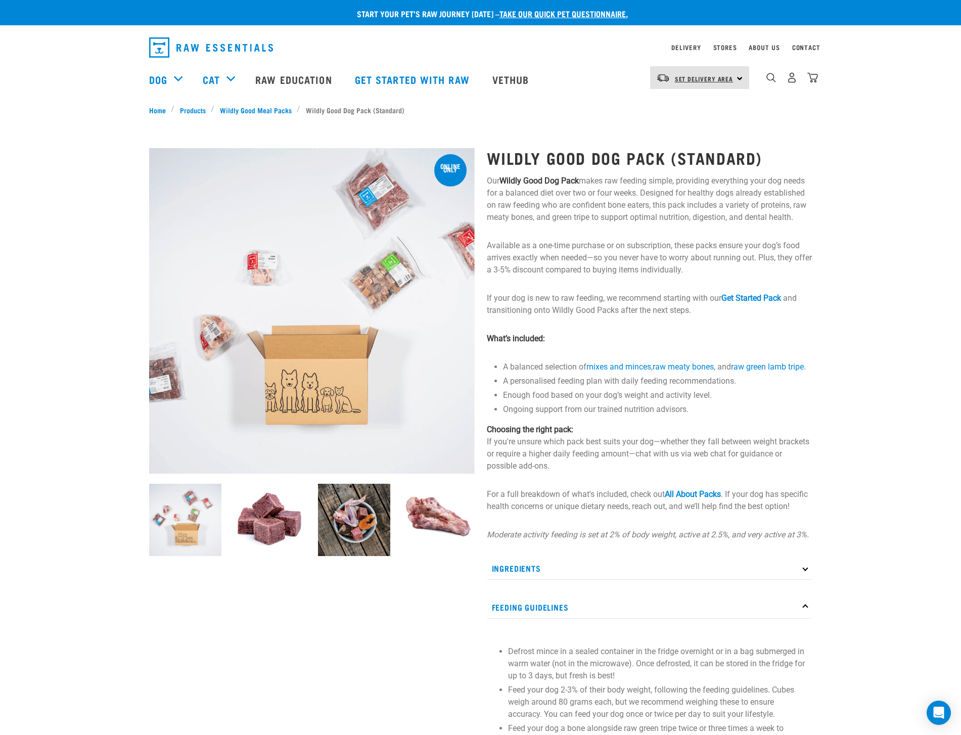
click at [710, 77] on span "Set Delivery Area" at bounding box center [704, 79] width 59 height 4
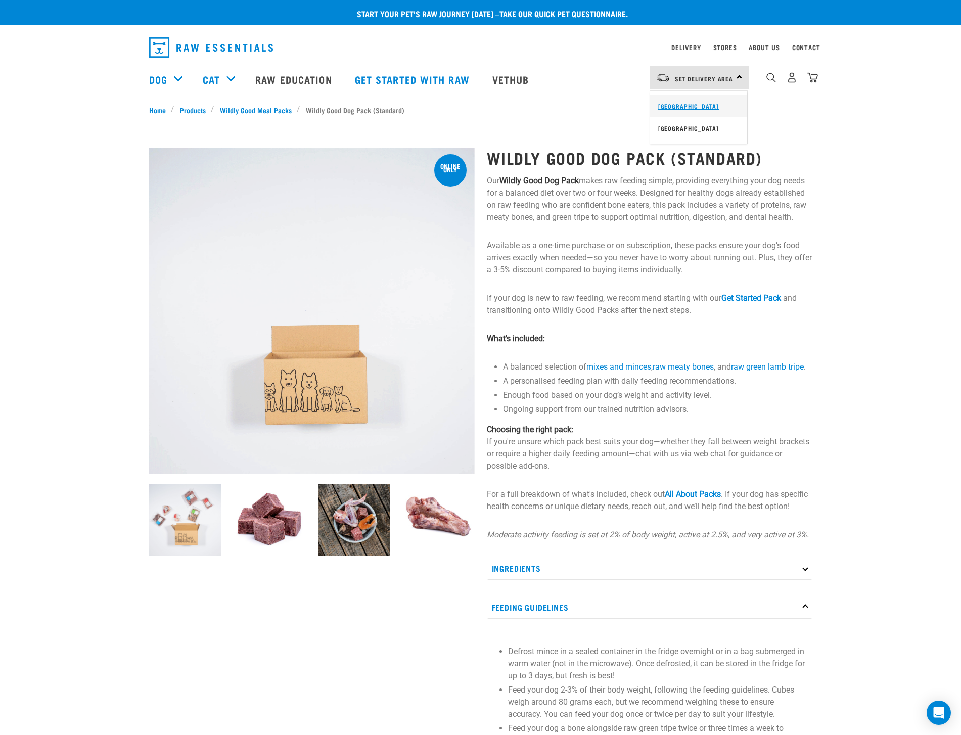
click at [679, 99] on link "[GEOGRAPHIC_DATA]" at bounding box center [698, 106] width 97 height 22
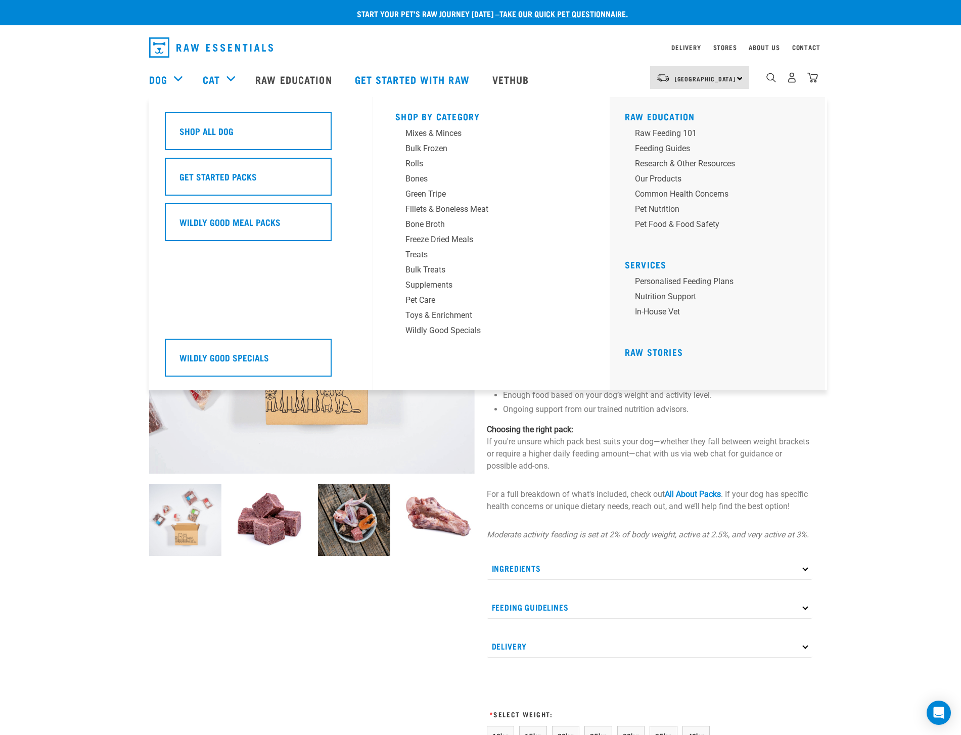
click at [169, 74] on div "Dog" at bounding box center [170, 79] width 43 height 40
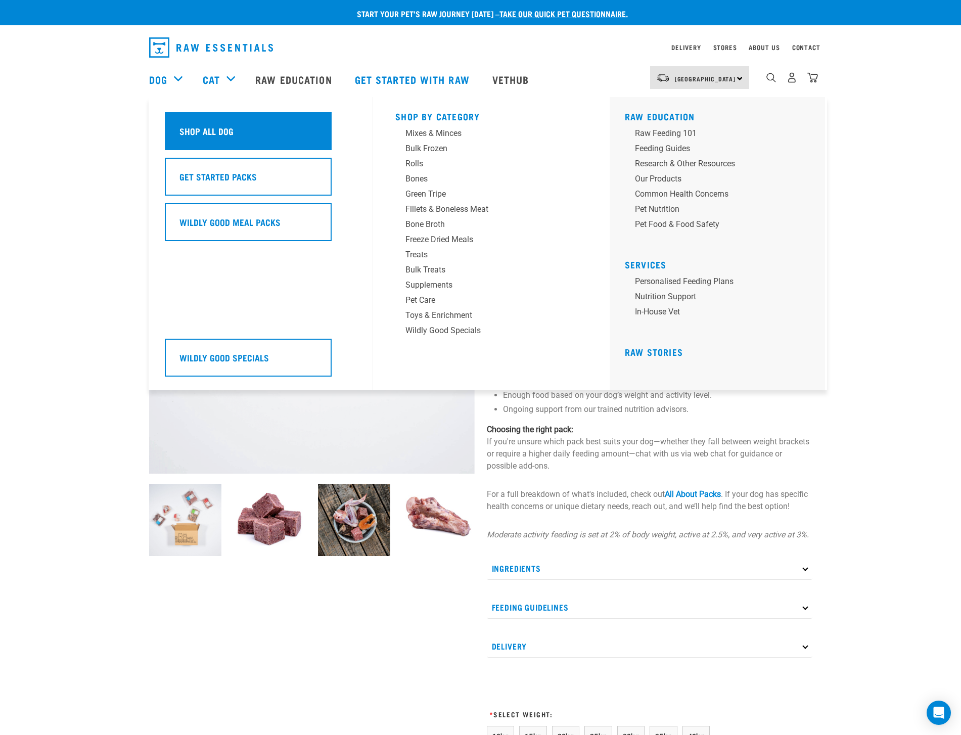
click at [218, 126] on h5 "Shop All Dog" at bounding box center [206, 130] width 54 height 13
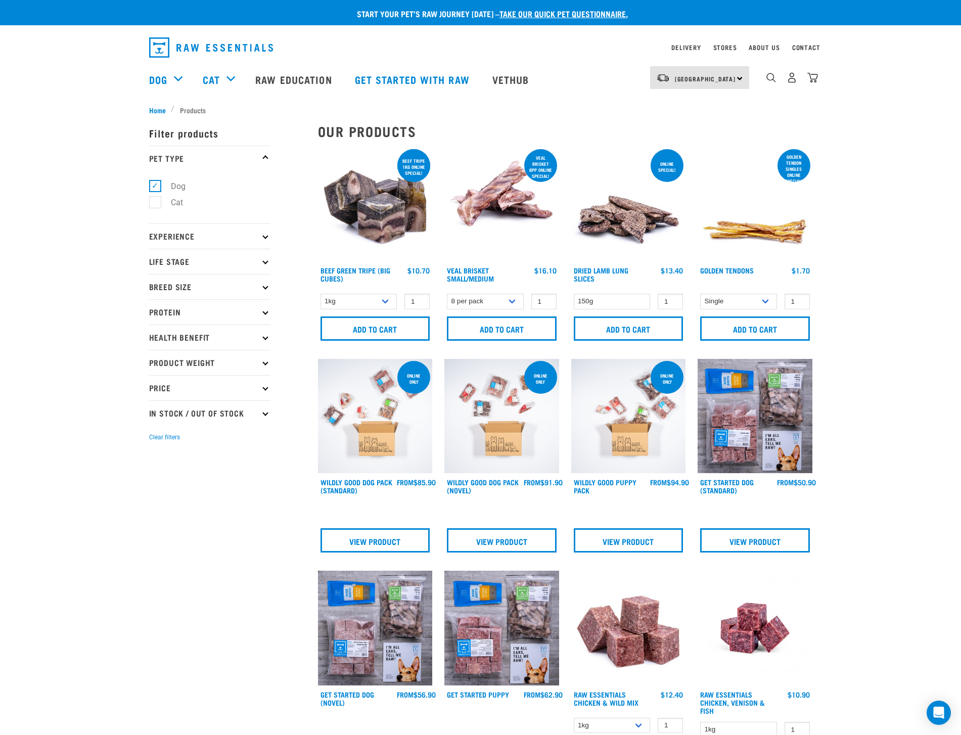
click at [266, 284] on p "Breed Size" at bounding box center [209, 286] width 121 height 25
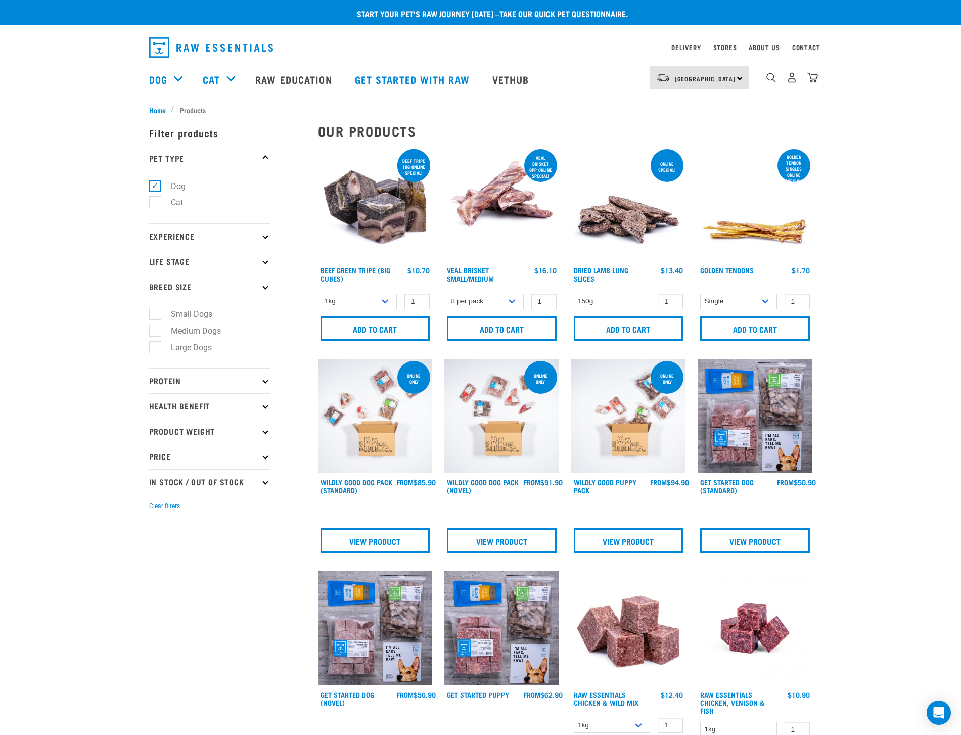
click at [155, 347] on label "Large Dogs" at bounding box center [185, 347] width 61 height 13
click at [155, 347] on input "Large Dogs" at bounding box center [152, 345] width 7 height 7
checkbox input "true"
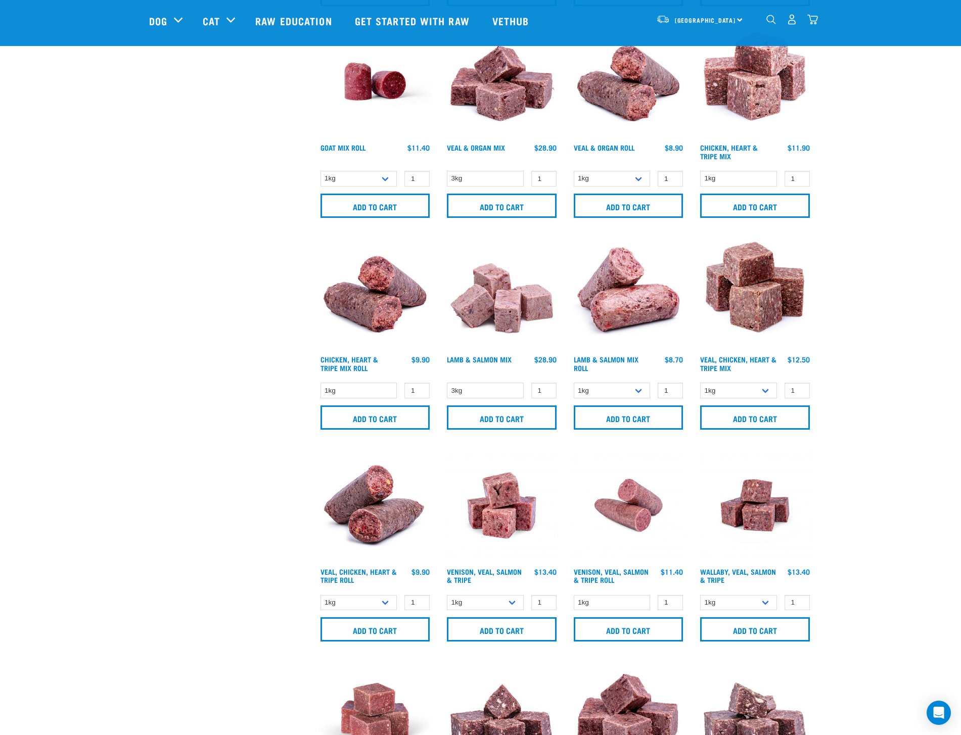
scroll to position [690, 0]
